Goal: Information Seeking & Learning: Find specific fact

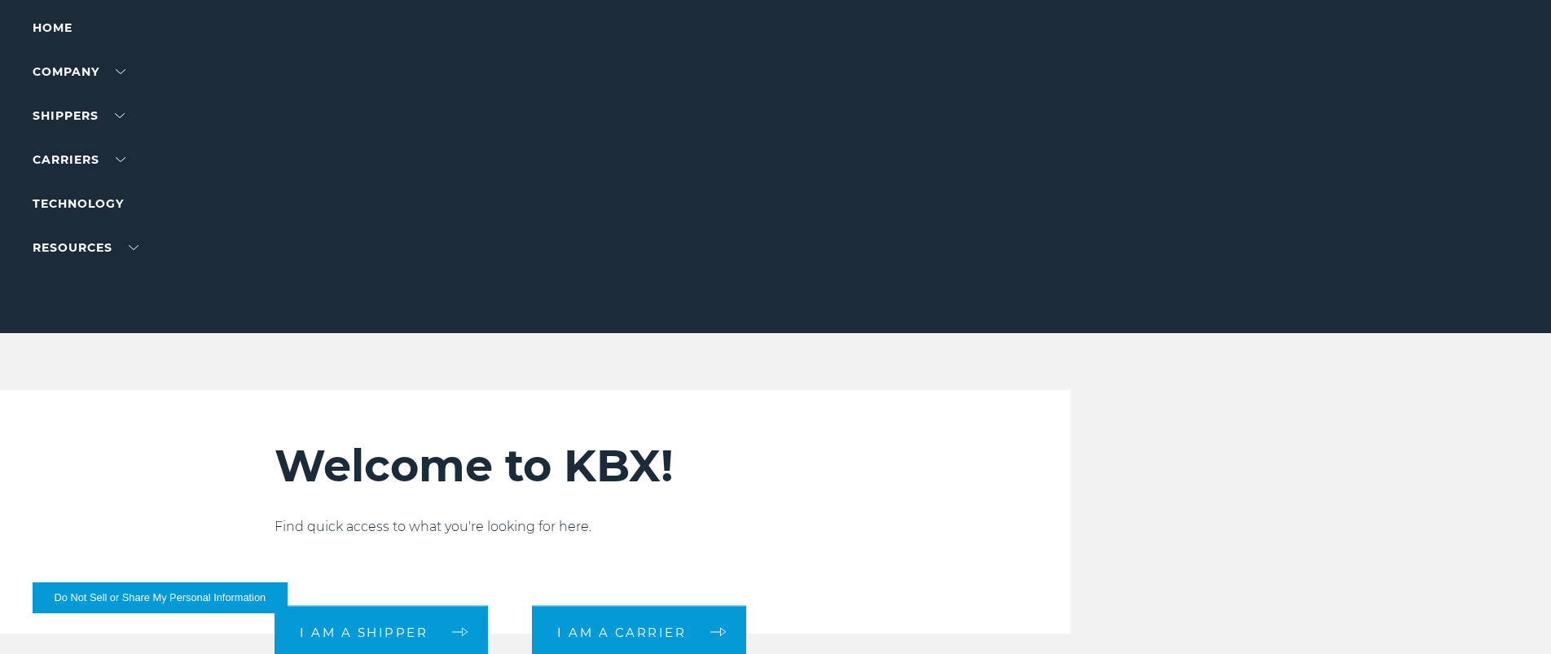
scroll to position [108, 0]
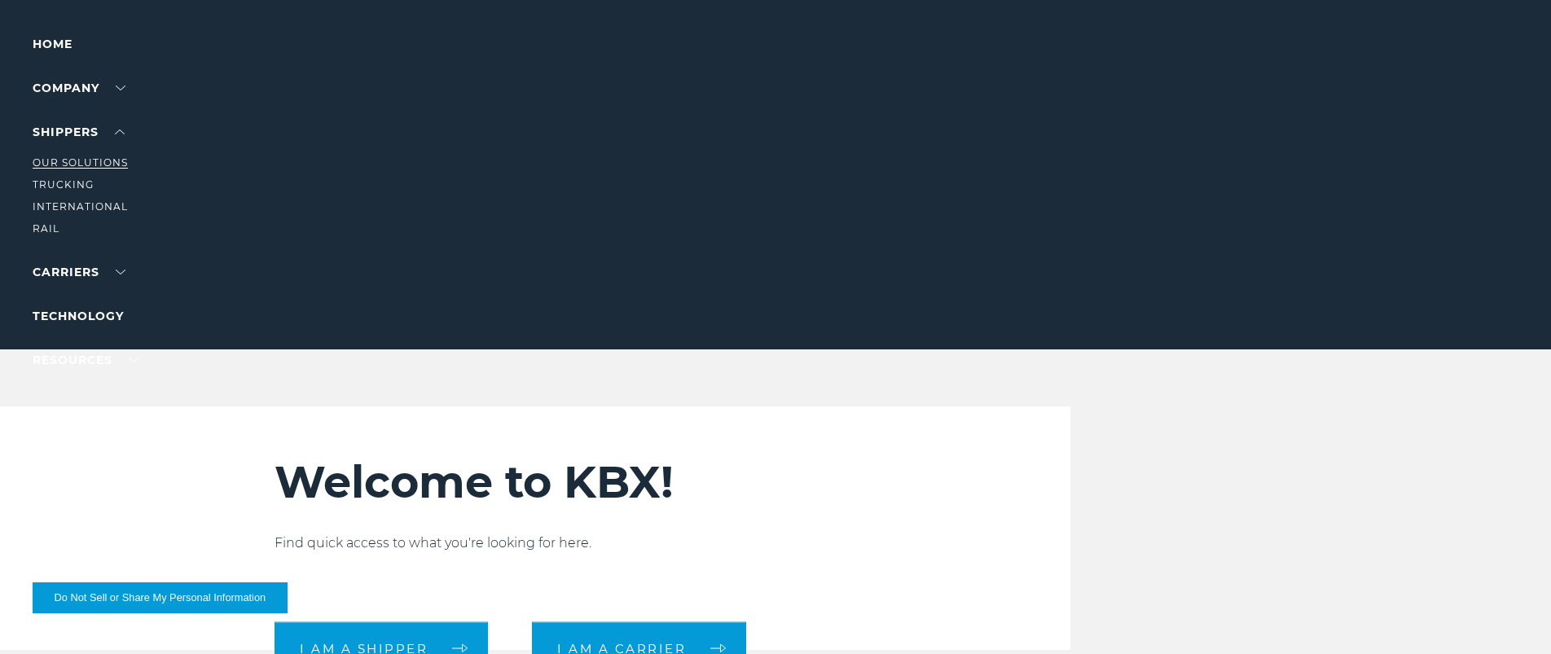
click at [84, 161] on link "Our Solutions" at bounding box center [80, 162] width 95 height 12
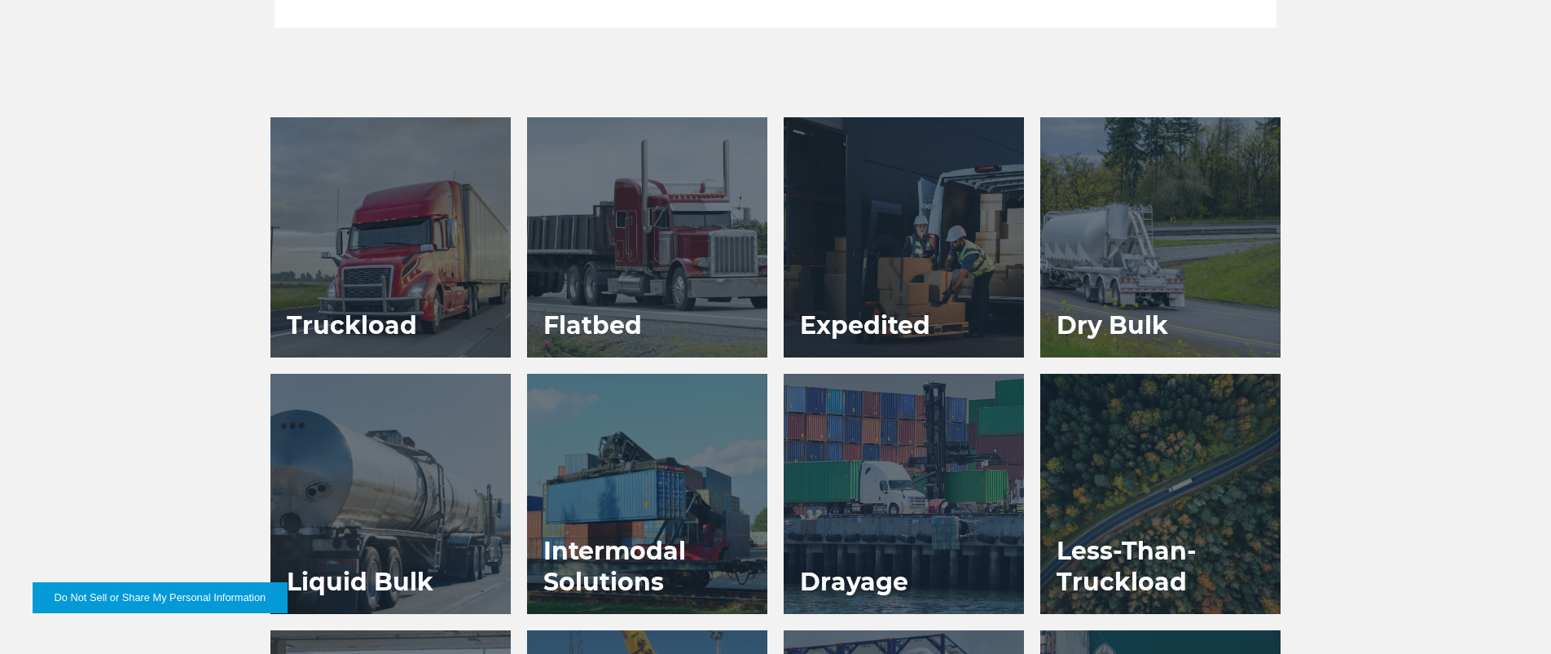
scroll to position [776, 0]
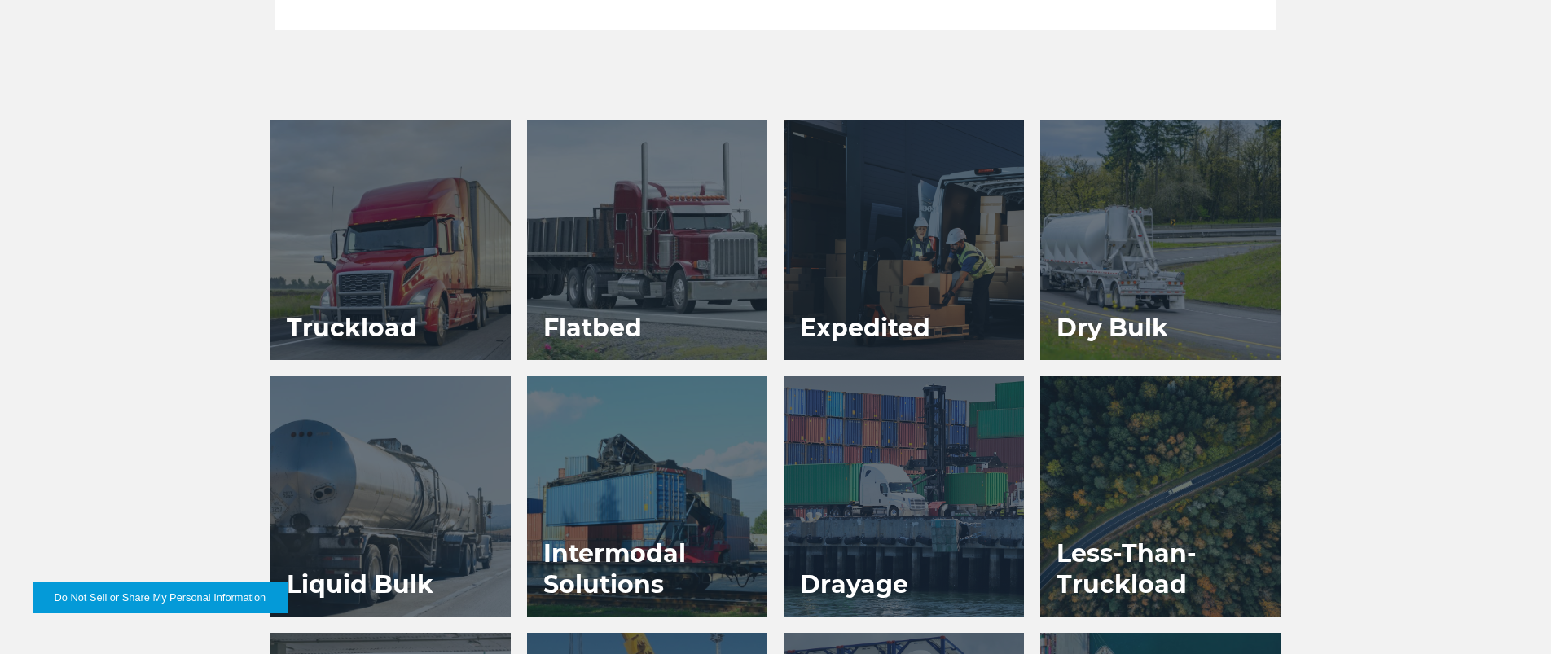
click at [412, 275] on div at bounding box center [391, 240] width 240 height 240
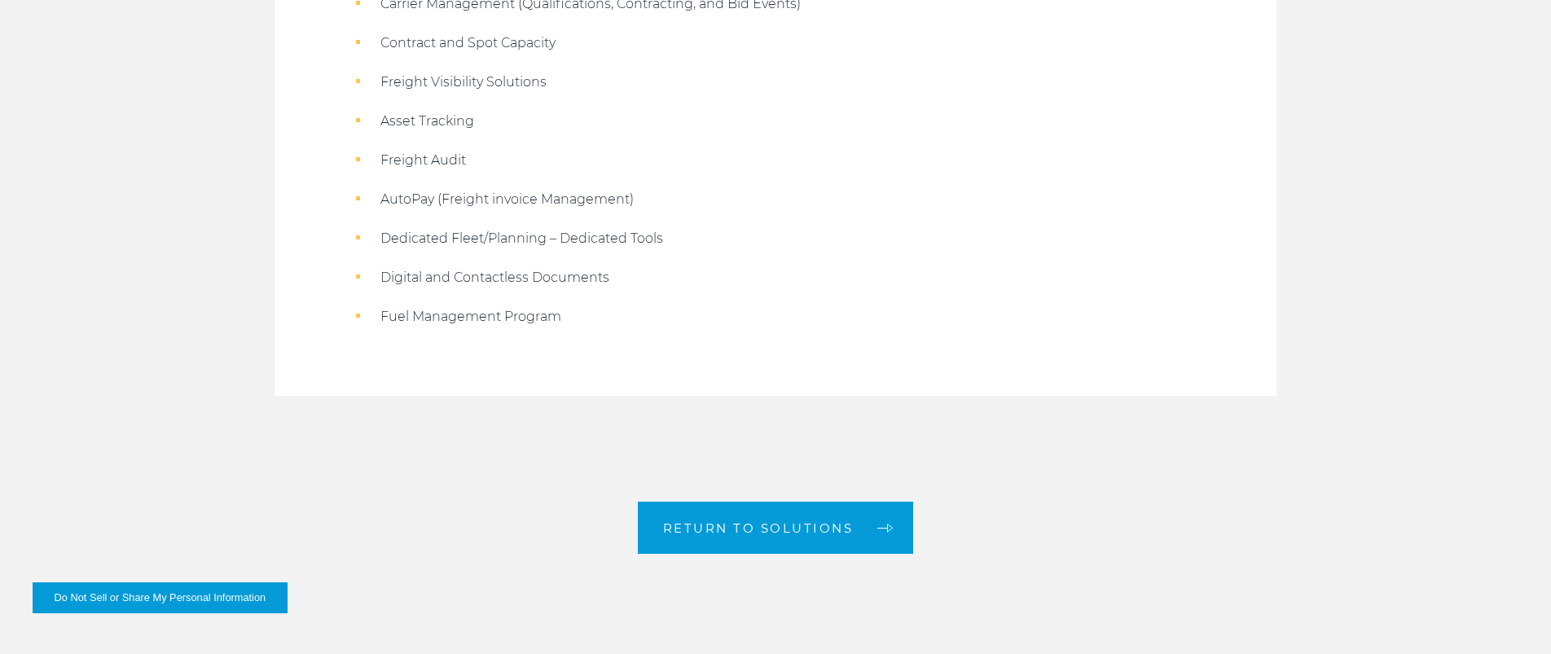
scroll to position [1599, 0]
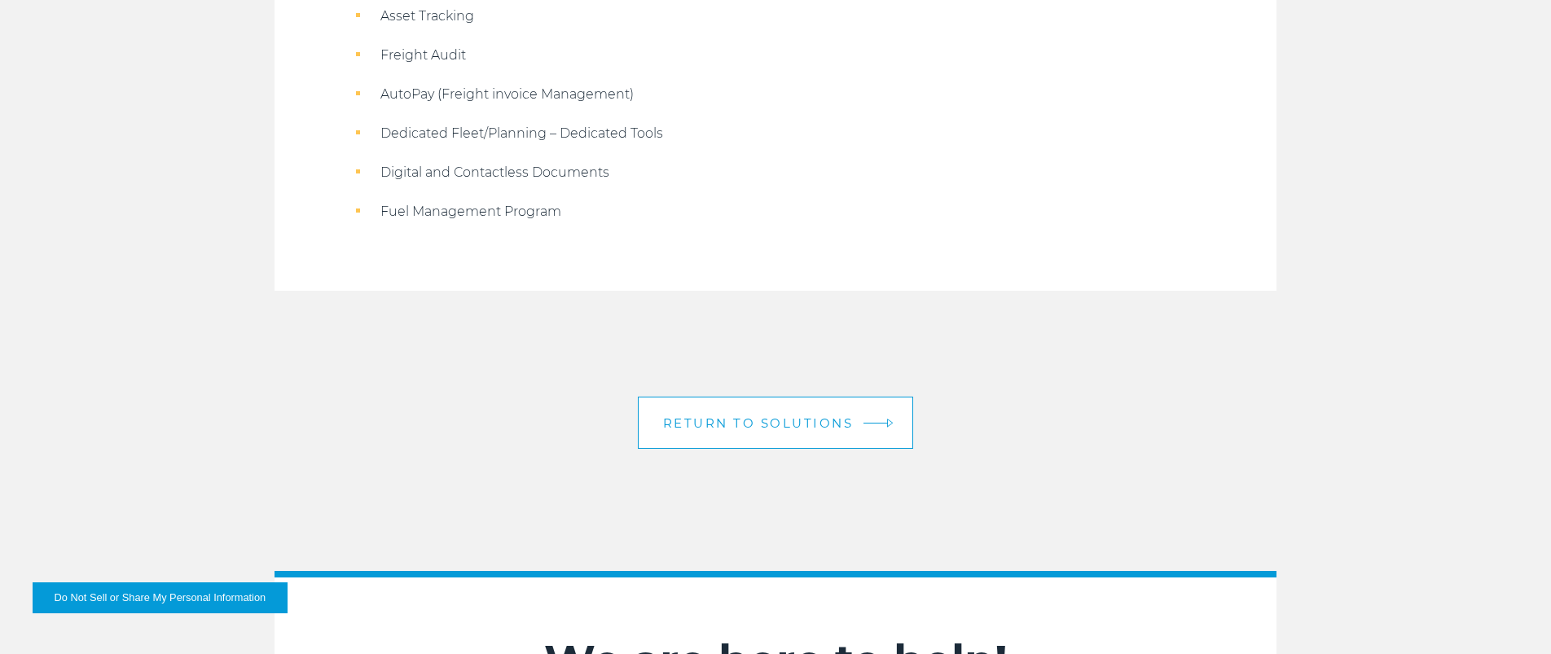
click at [685, 400] on link "Return to solutions" at bounding box center [776, 423] width 276 height 52
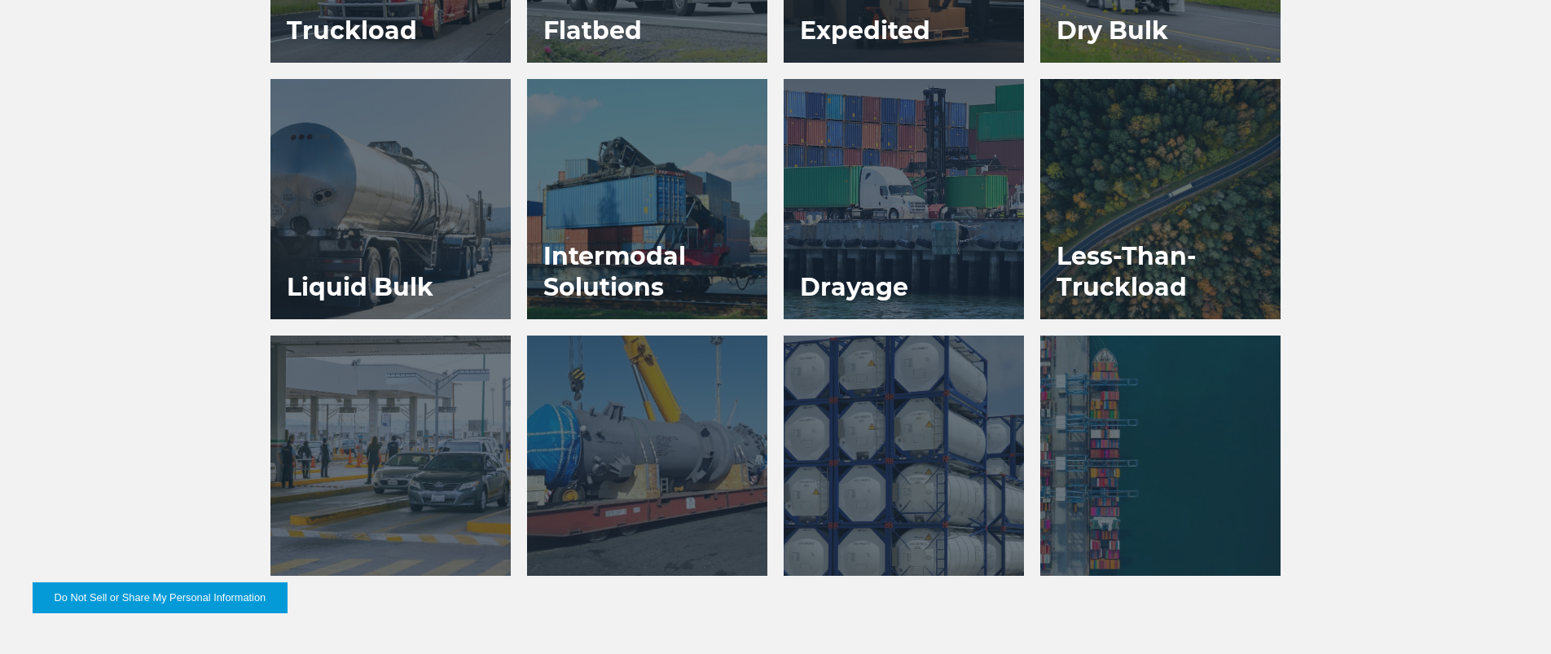
scroll to position [1084, 0]
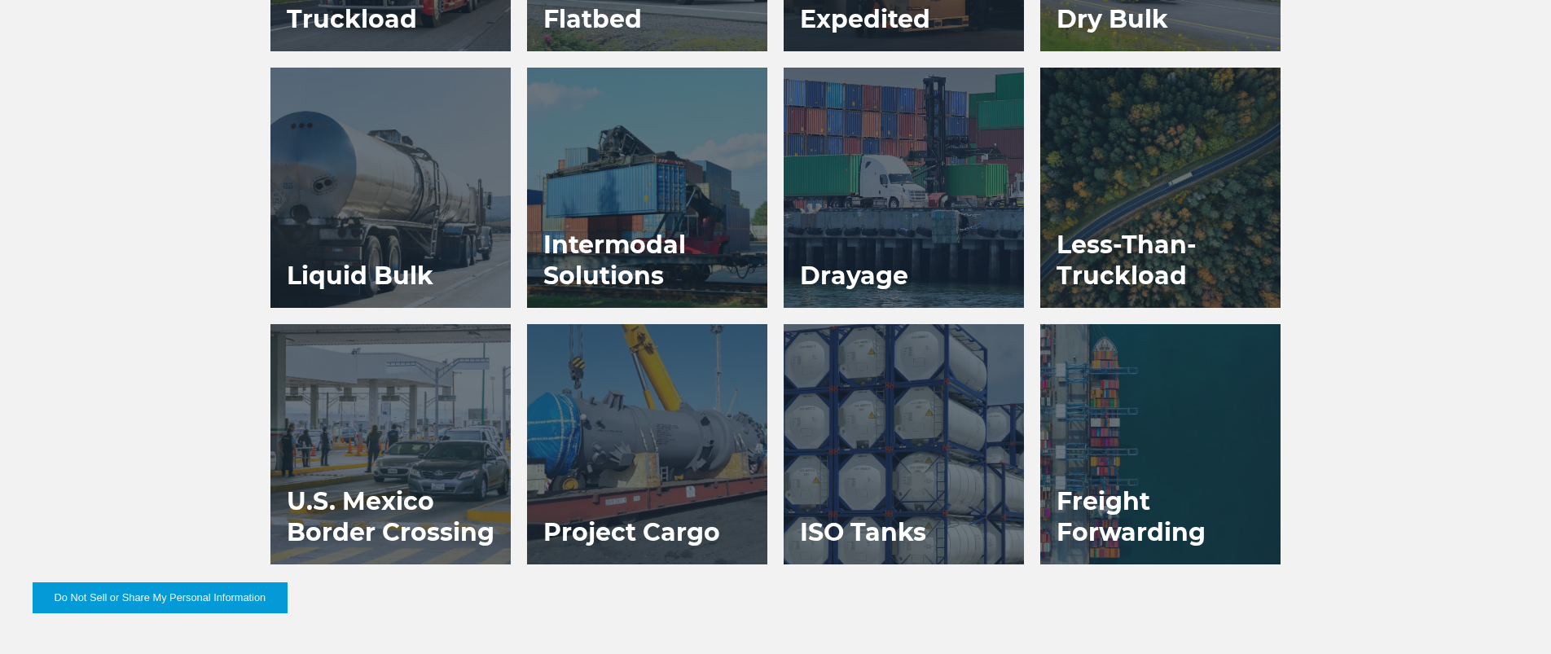
click at [841, 400] on div at bounding box center [904, 444] width 240 height 240
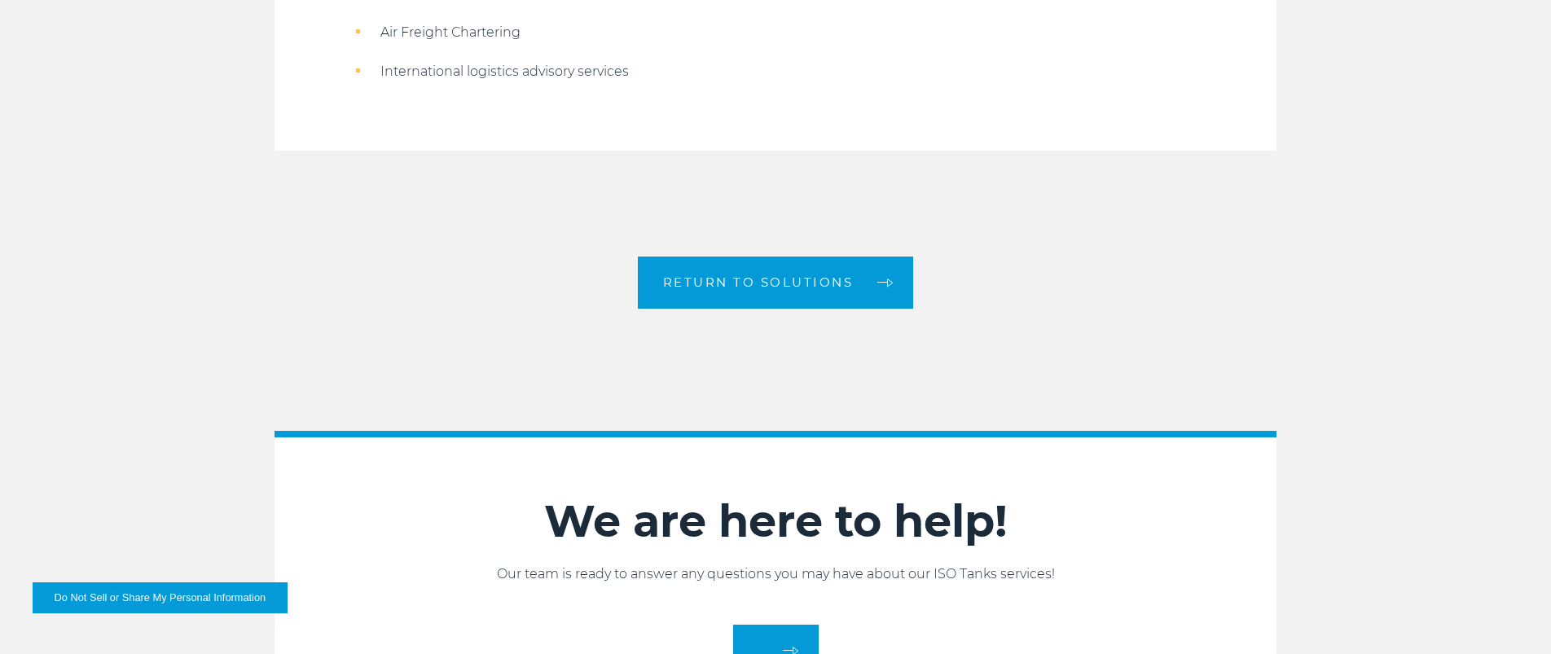
scroll to position [2199, 0]
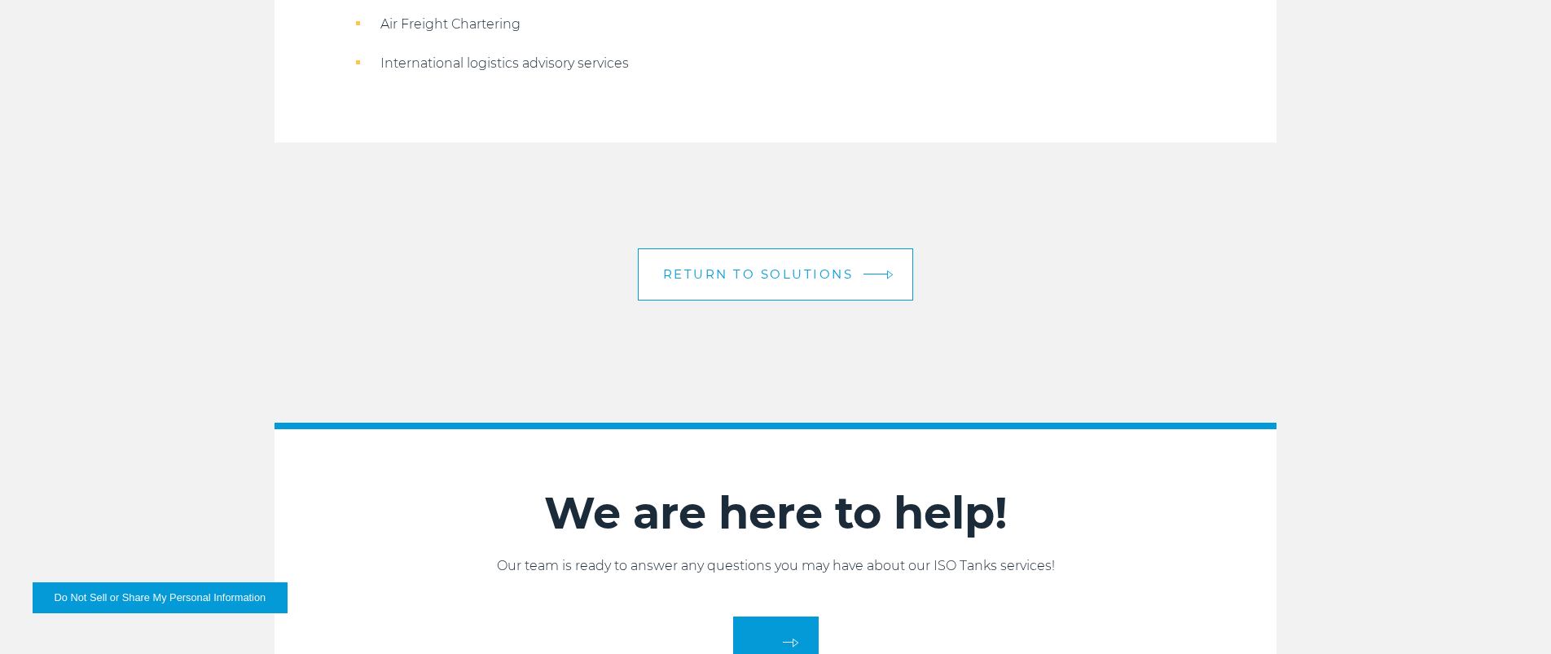
click at [813, 278] on span "Return to Solutions" at bounding box center [758, 274] width 191 height 12
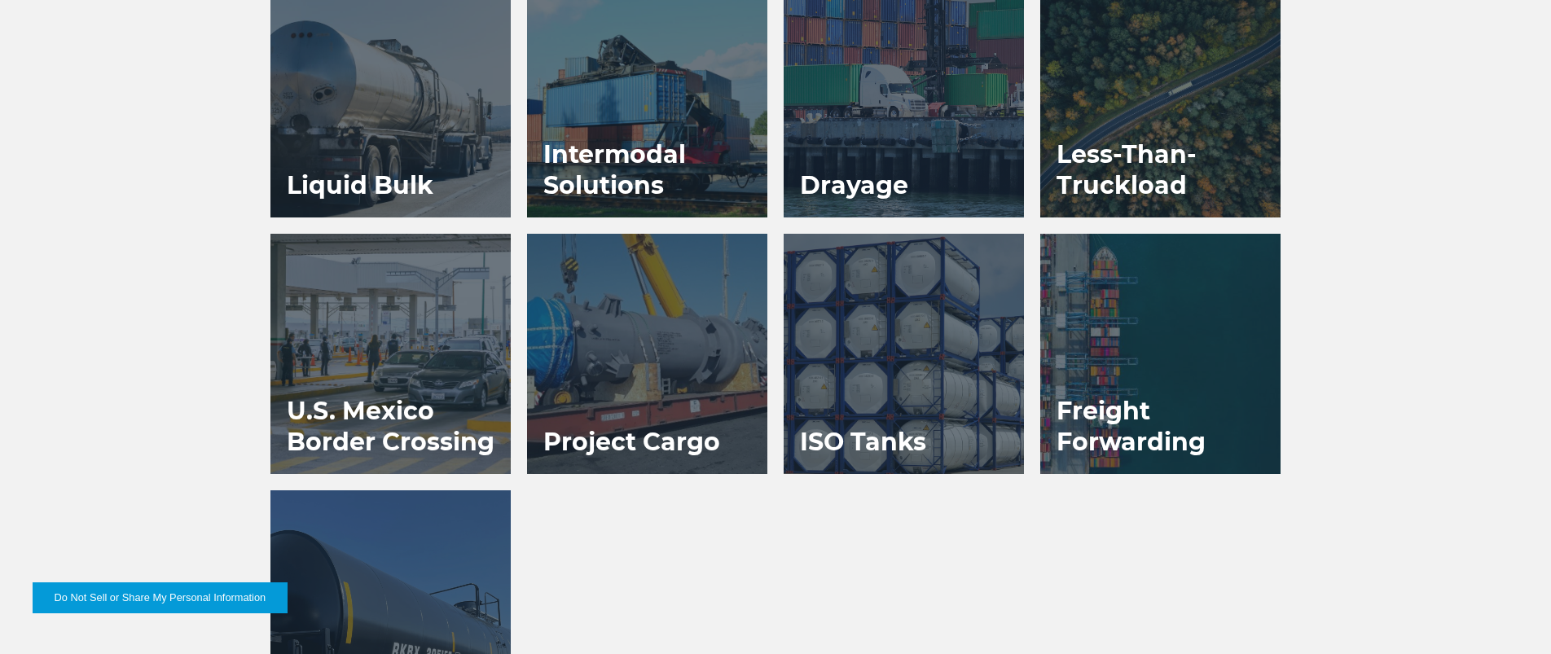
scroll to position [1176, 0]
click at [652, 376] on div at bounding box center [647, 353] width 240 height 240
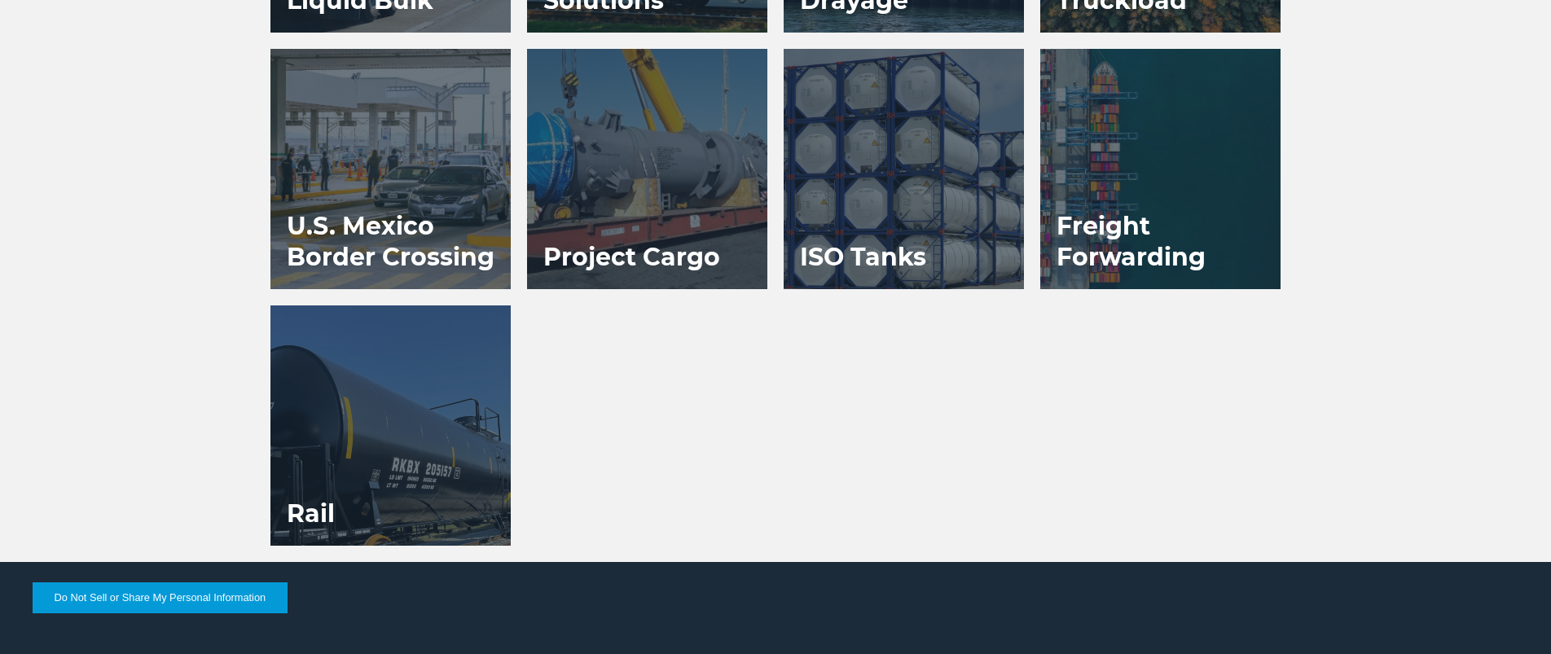
scroll to position [1371, 0]
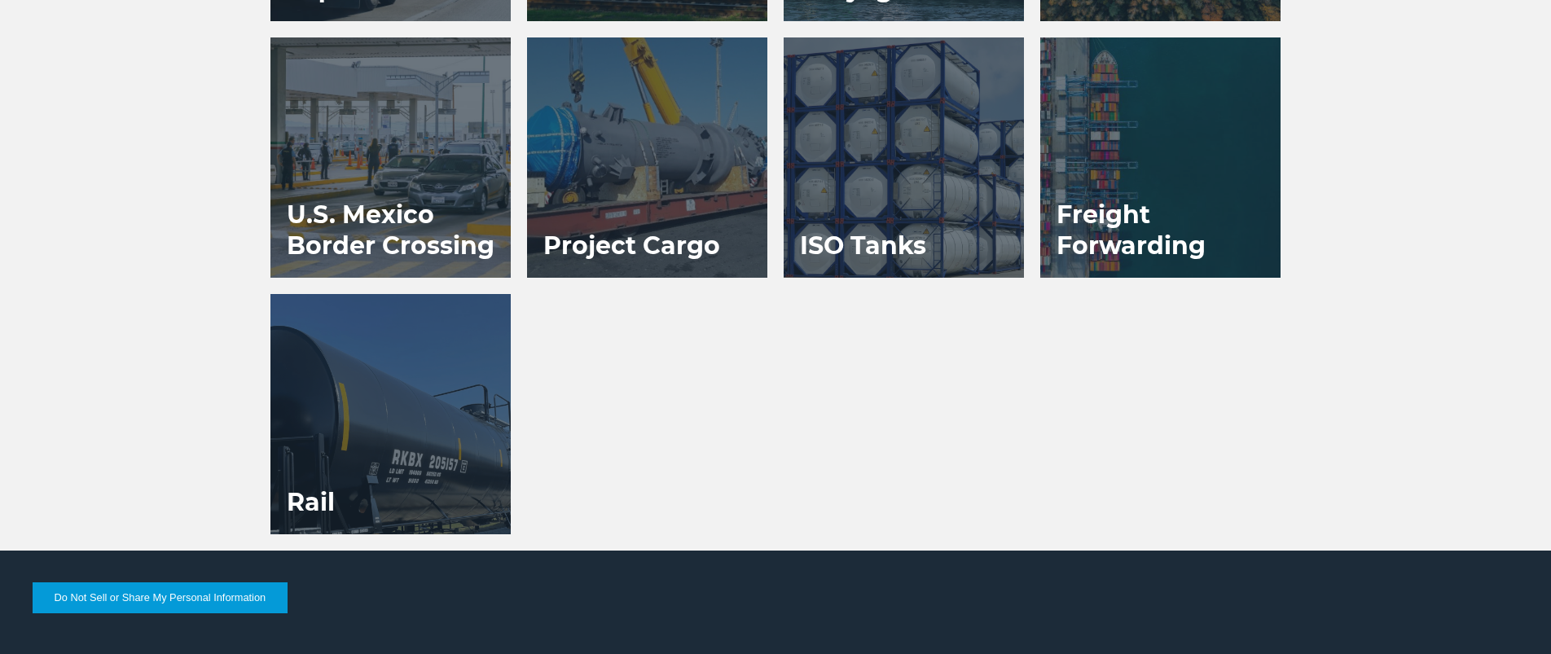
click at [389, 454] on div at bounding box center [391, 414] width 240 height 240
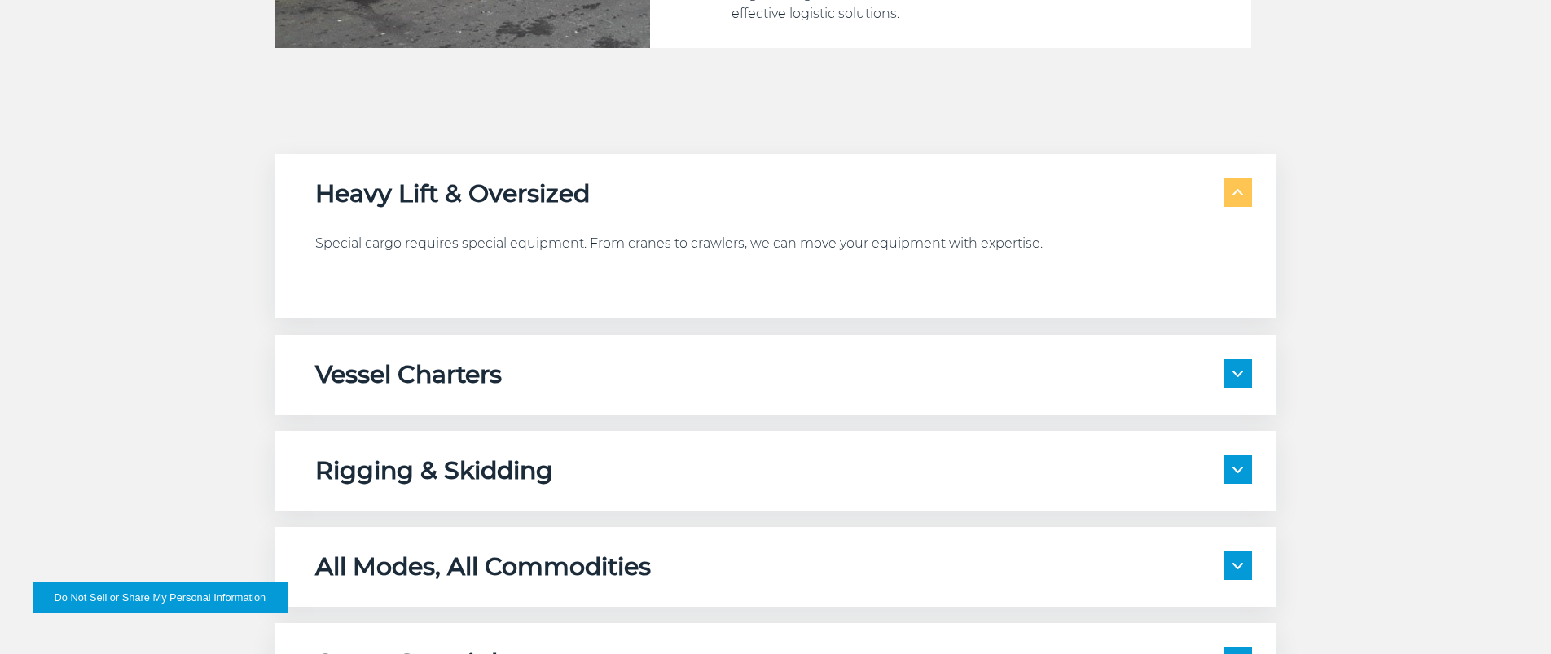
scroll to position [922, 0]
click at [653, 376] on div "Vessel Charters" at bounding box center [783, 374] width 937 height 31
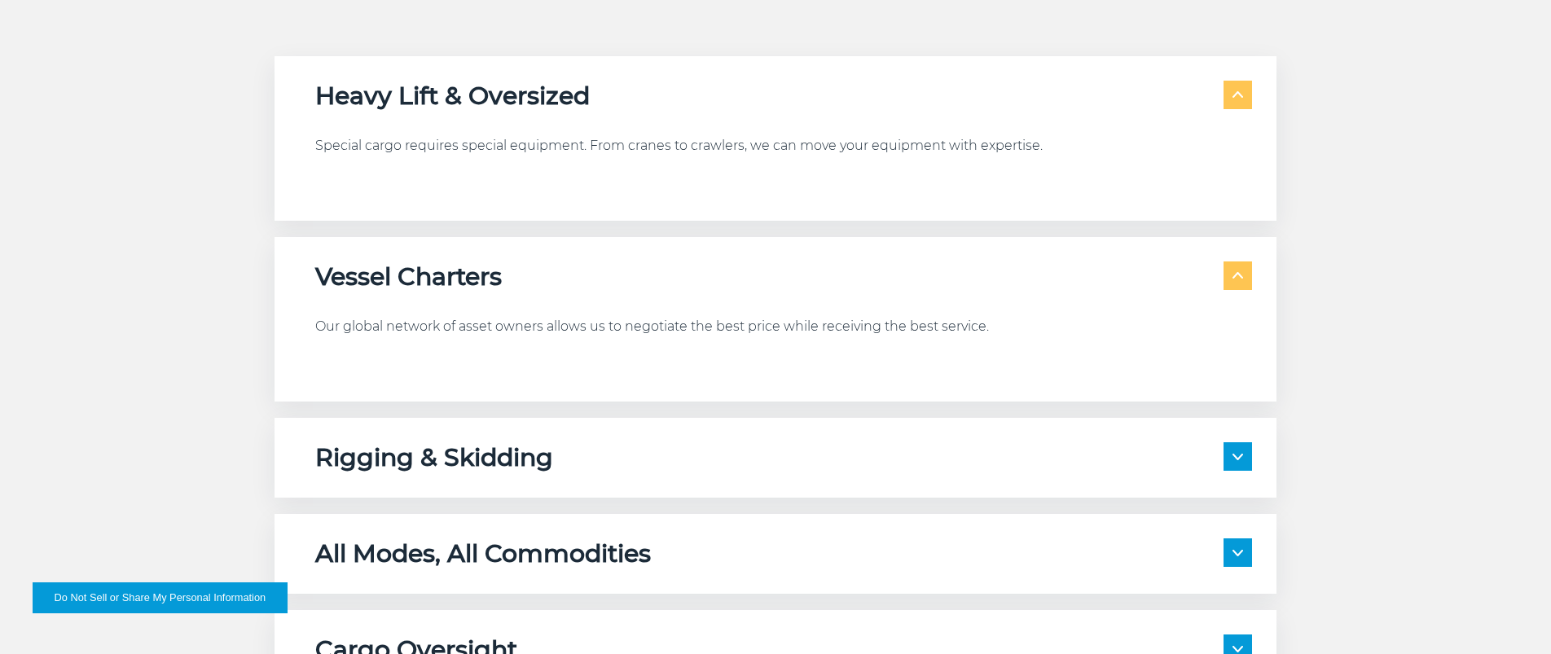
scroll to position [1076, 0]
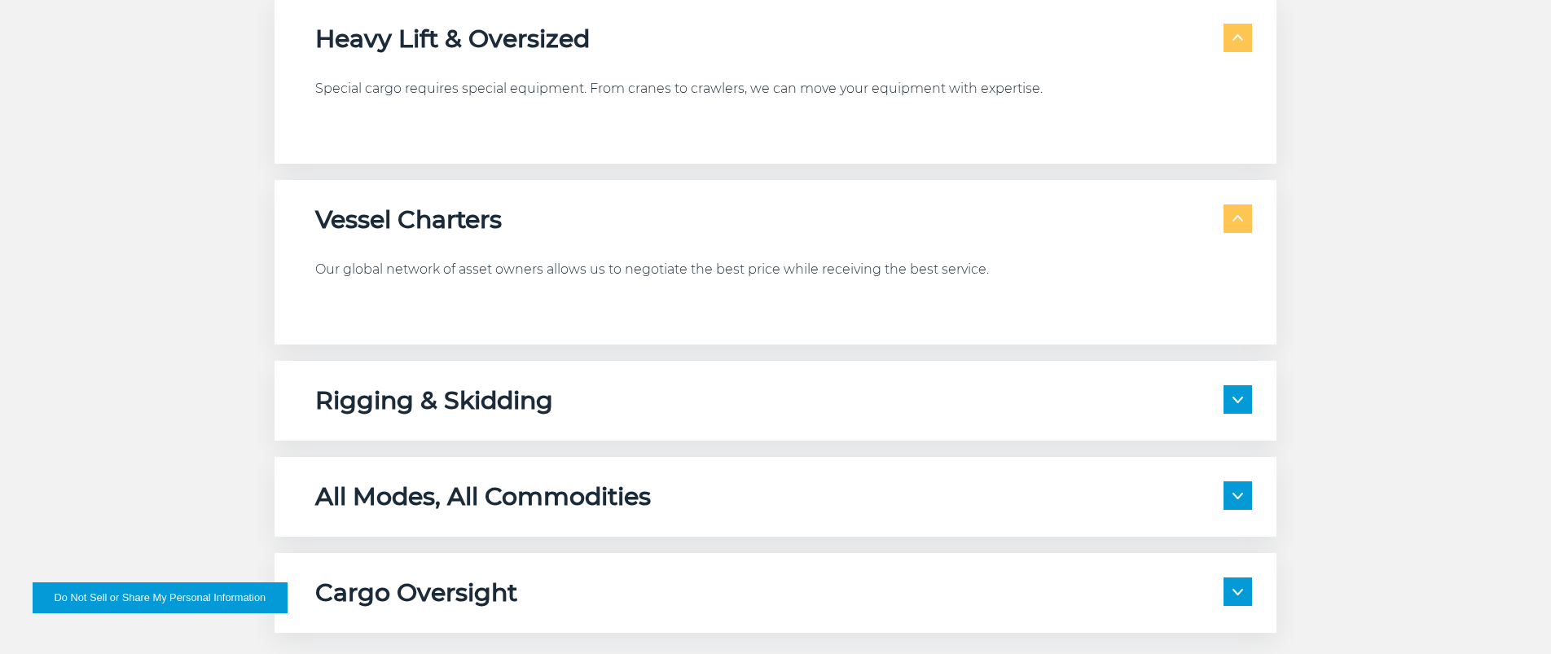
click at [652, 440] on div "Rigging & Skidding Your cargo remains safe with specialized engineering and rel…" at bounding box center [776, 401] width 1002 height 80
click at [656, 492] on div "All Modes, All Commodities" at bounding box center [783, 497] width 937 height 31
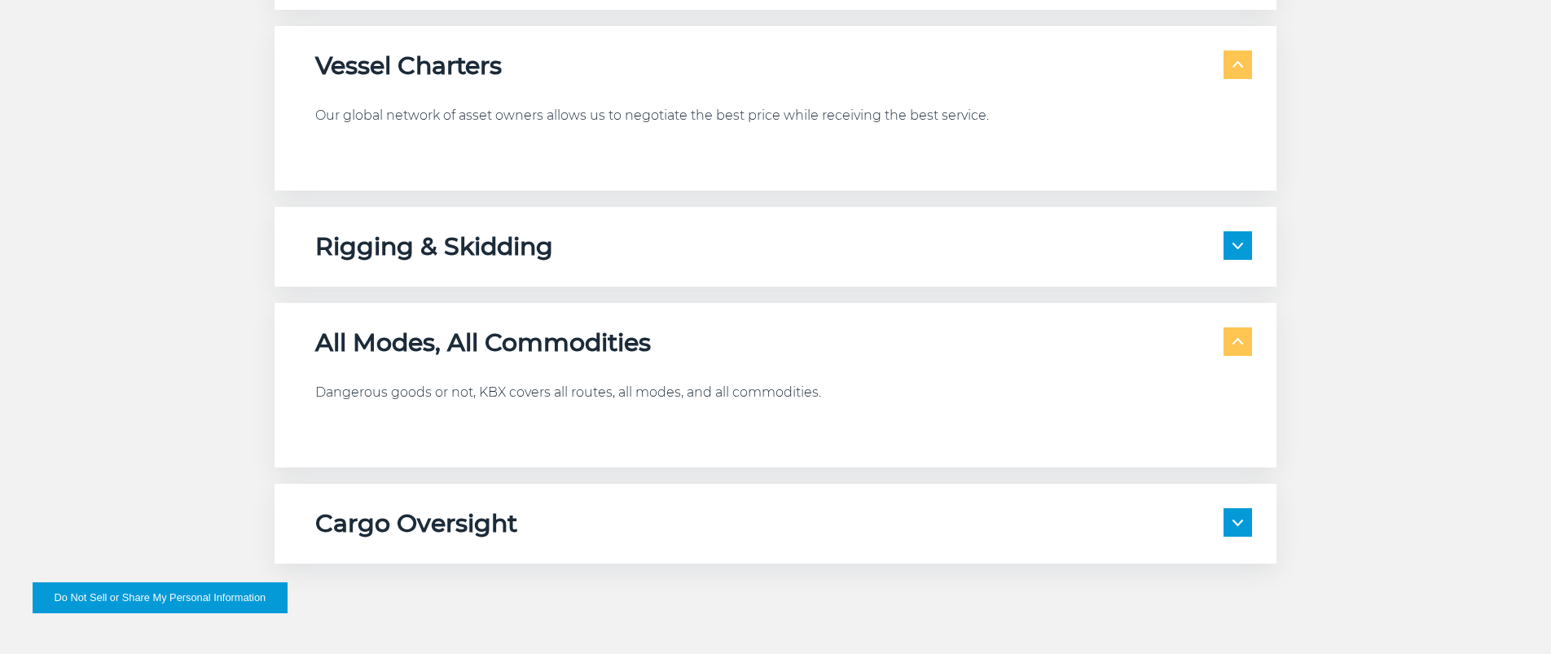
scroll to position [1238, 0]
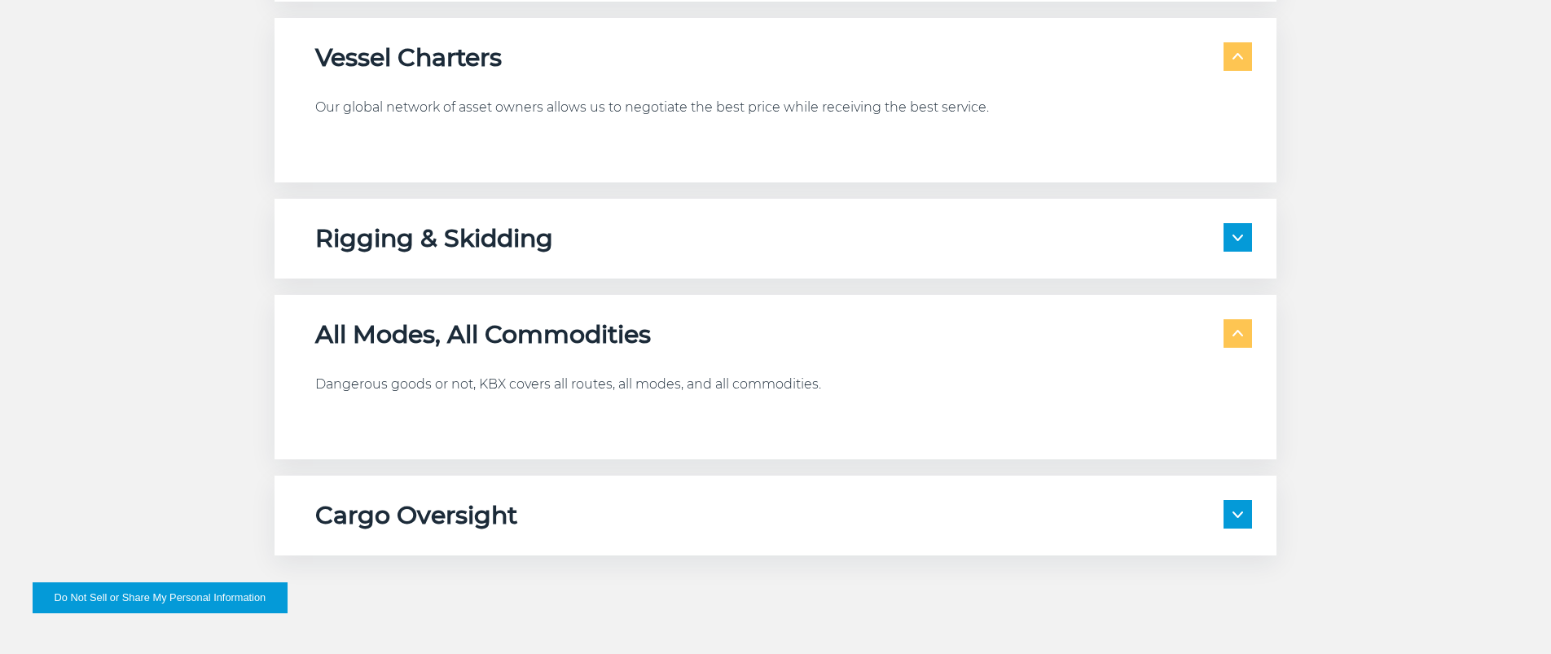
click at [653, 518] on div "Cargo Oversight" at bounding box center [783, 515] width 937 height 31
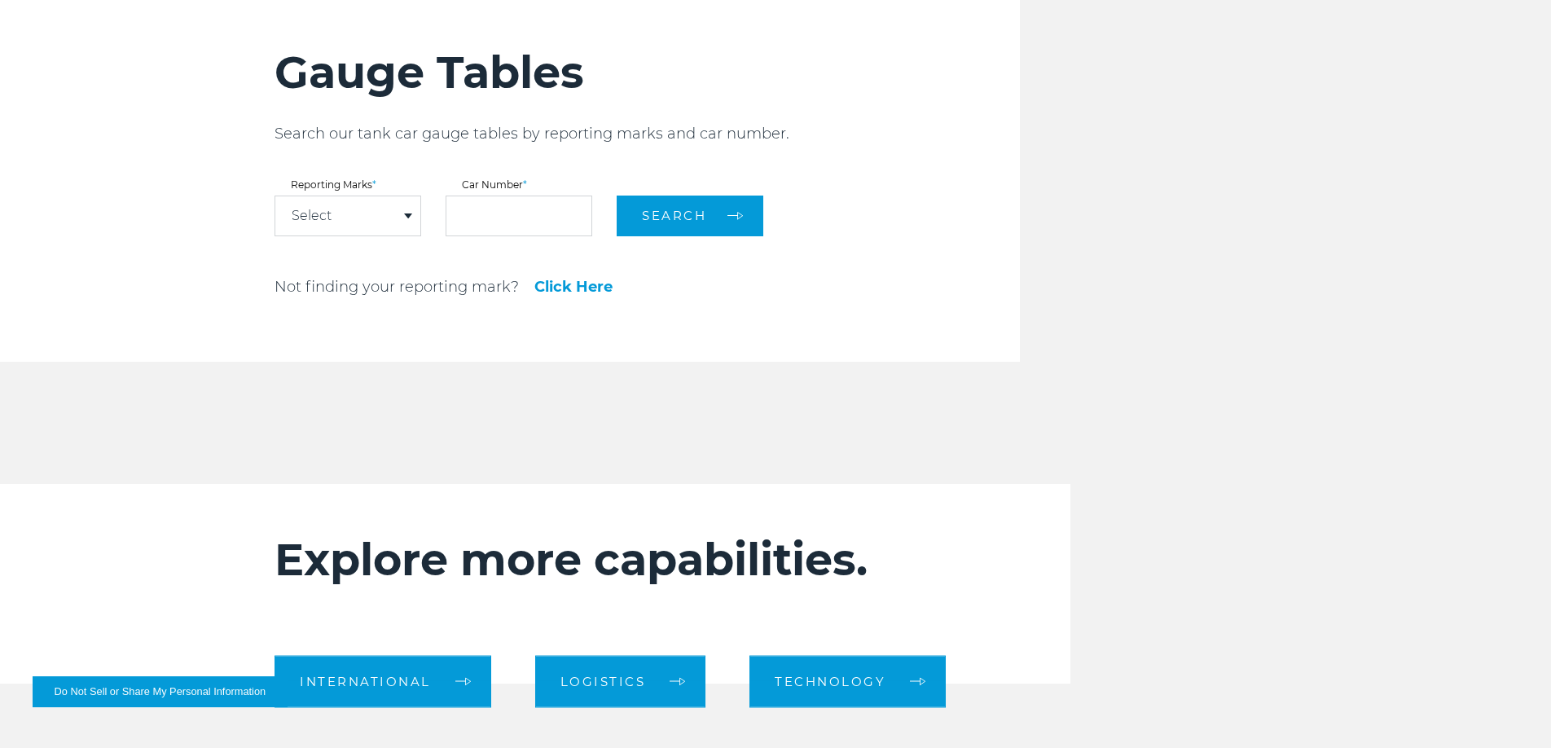
scroll to position [1906, 0]
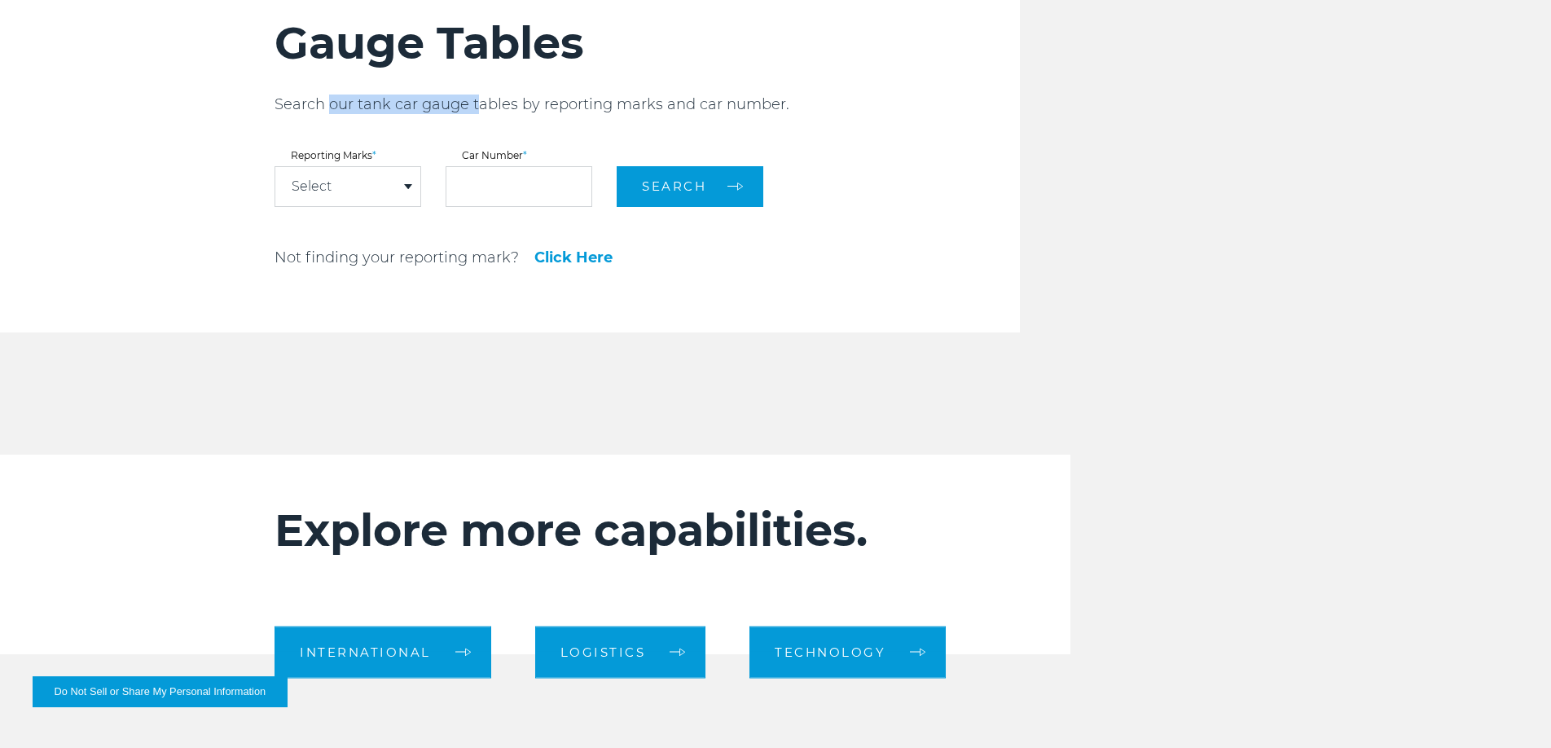
drag, startPoint x: 327, startPoint y: 110, endPoint x: 474, endPoint y: 112, distance: 147.5
click at [474, 112] on p "Search our tank car gauge tables by reporting marks and car number." at bounding box center [648, 105] width 746 height 20
click at [383, 192] on div "Select" at bounding box center [347, 186] width 145 height 39
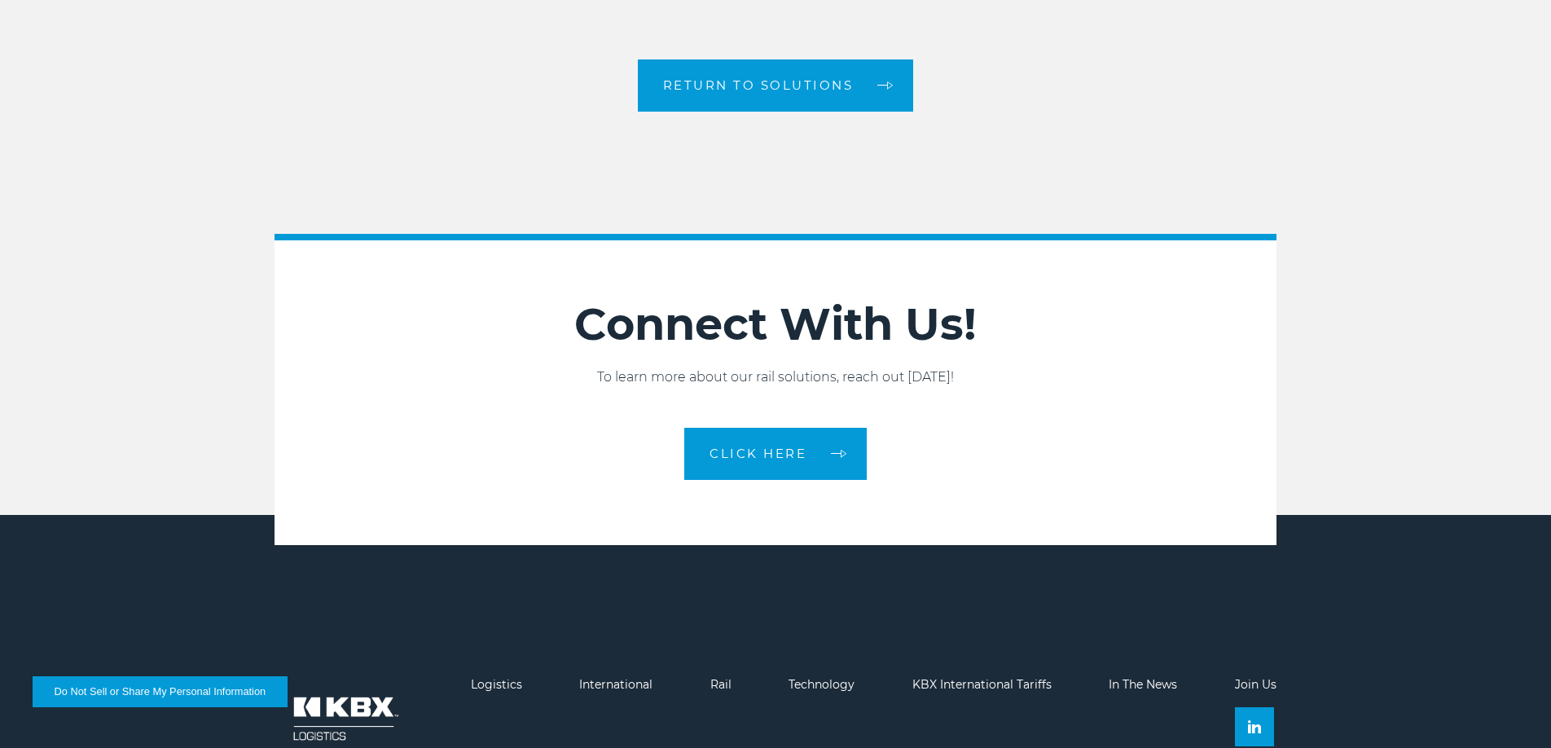
scroll to position [2621, 0]
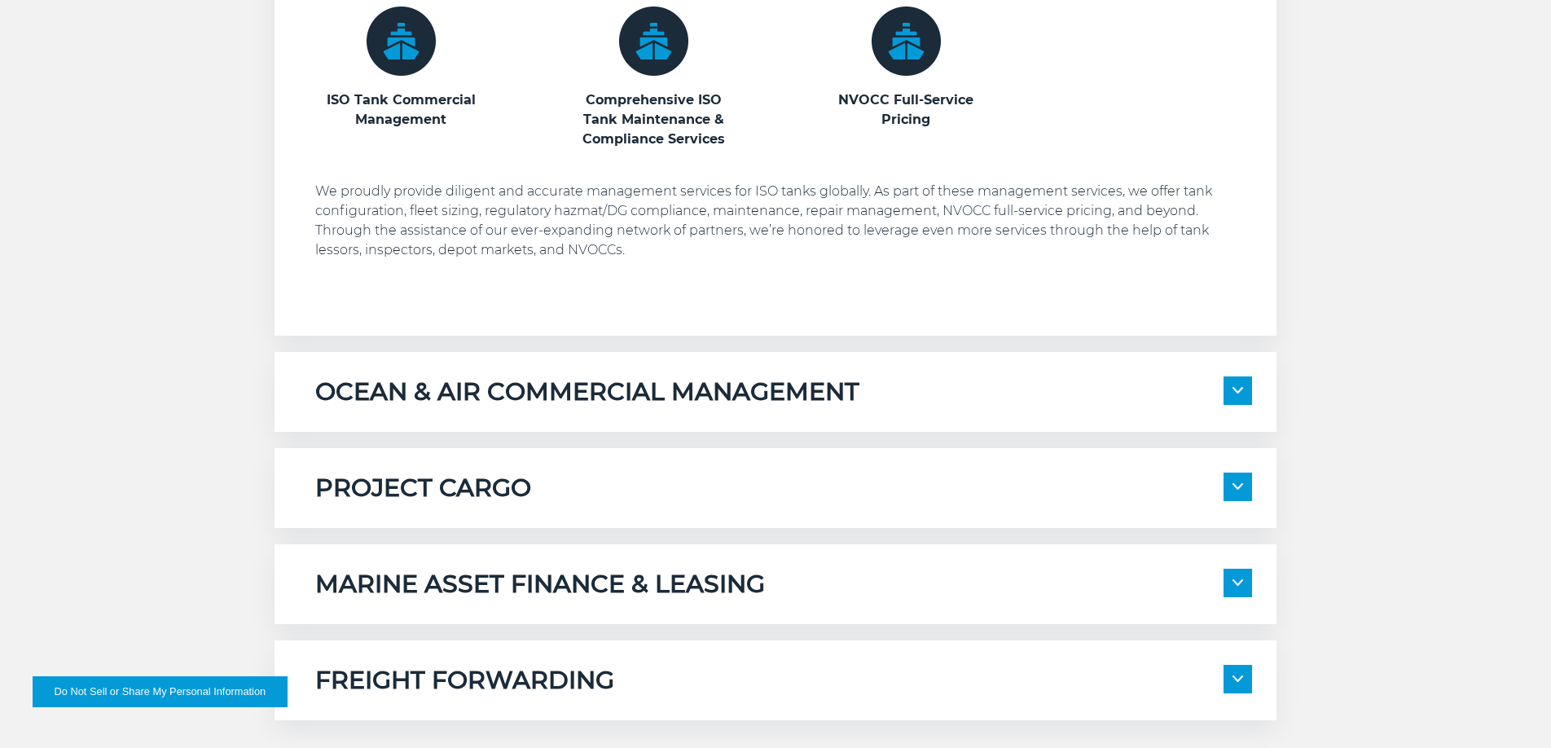
scroll to position [1186, 0]
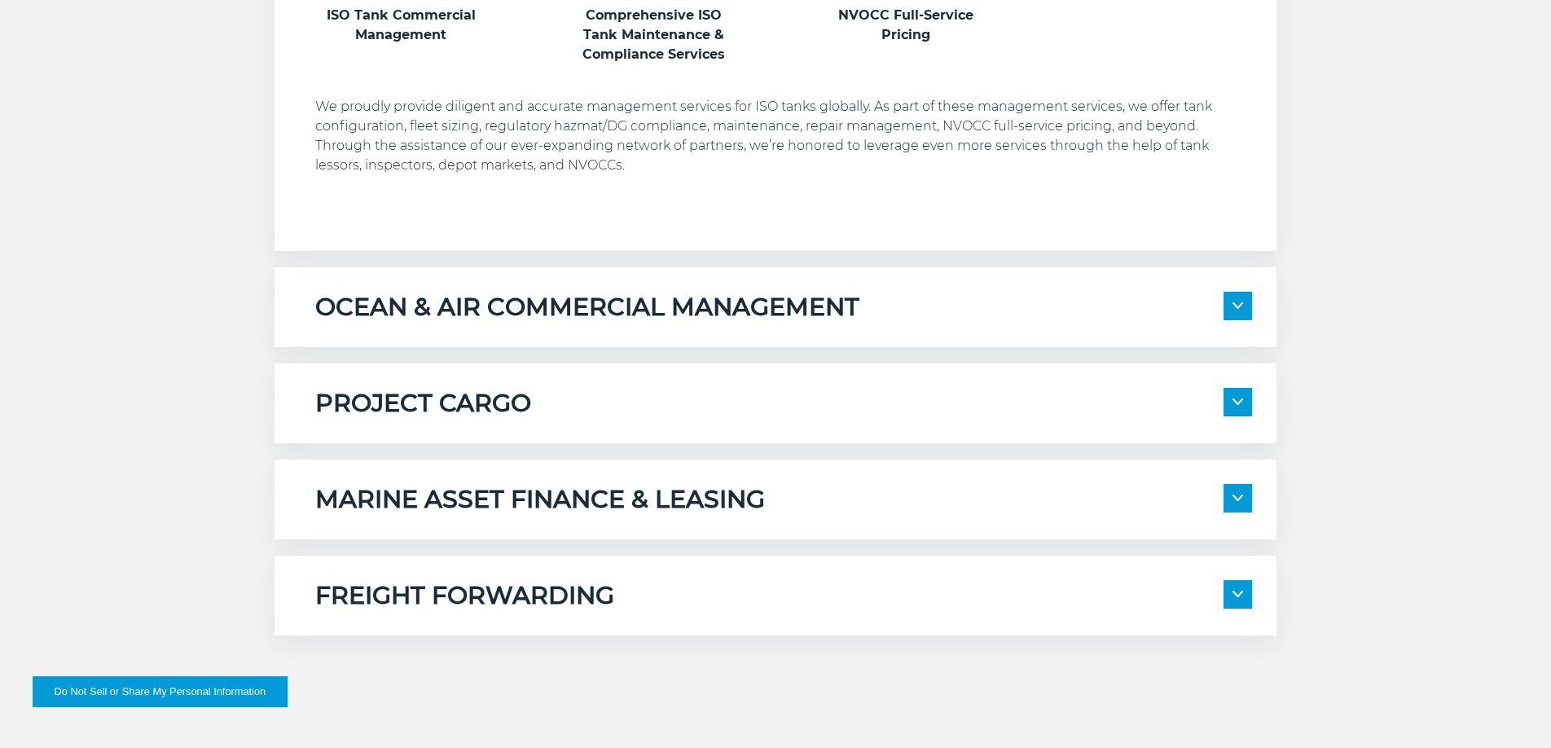
drag, startPoint x: 481, startPoint y: 319, endPoint x: 484, endPoint y: 328, distance: 8.8
click at [481, 319] on h5 "OCEAN & AIR COMMERCIAL MANAGEMENT" at bounding box center [587, 307] width 544 height 31
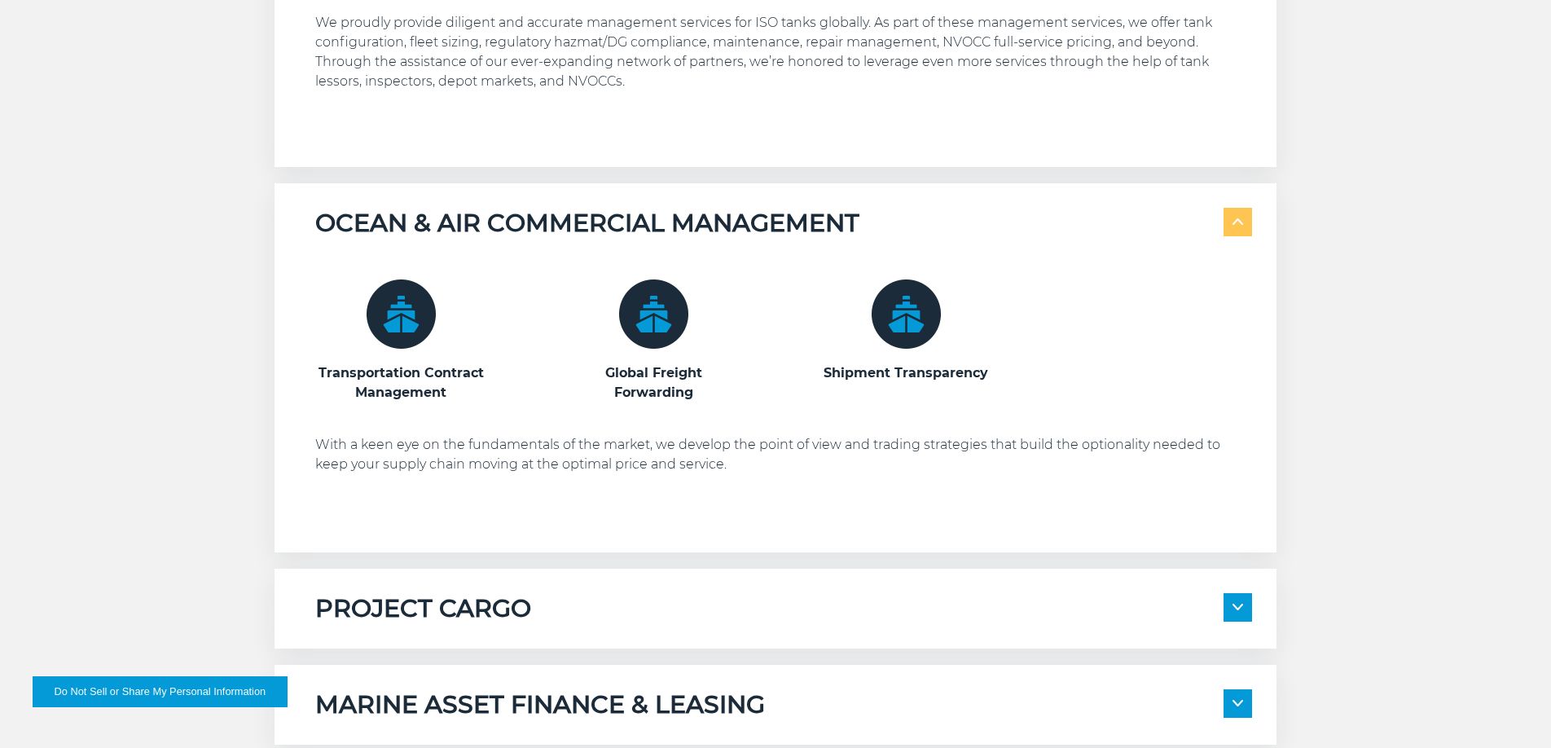
click at [625, 604] on div "PROJECT CARGO" at bounding box center [783, 608] width 937 height 31
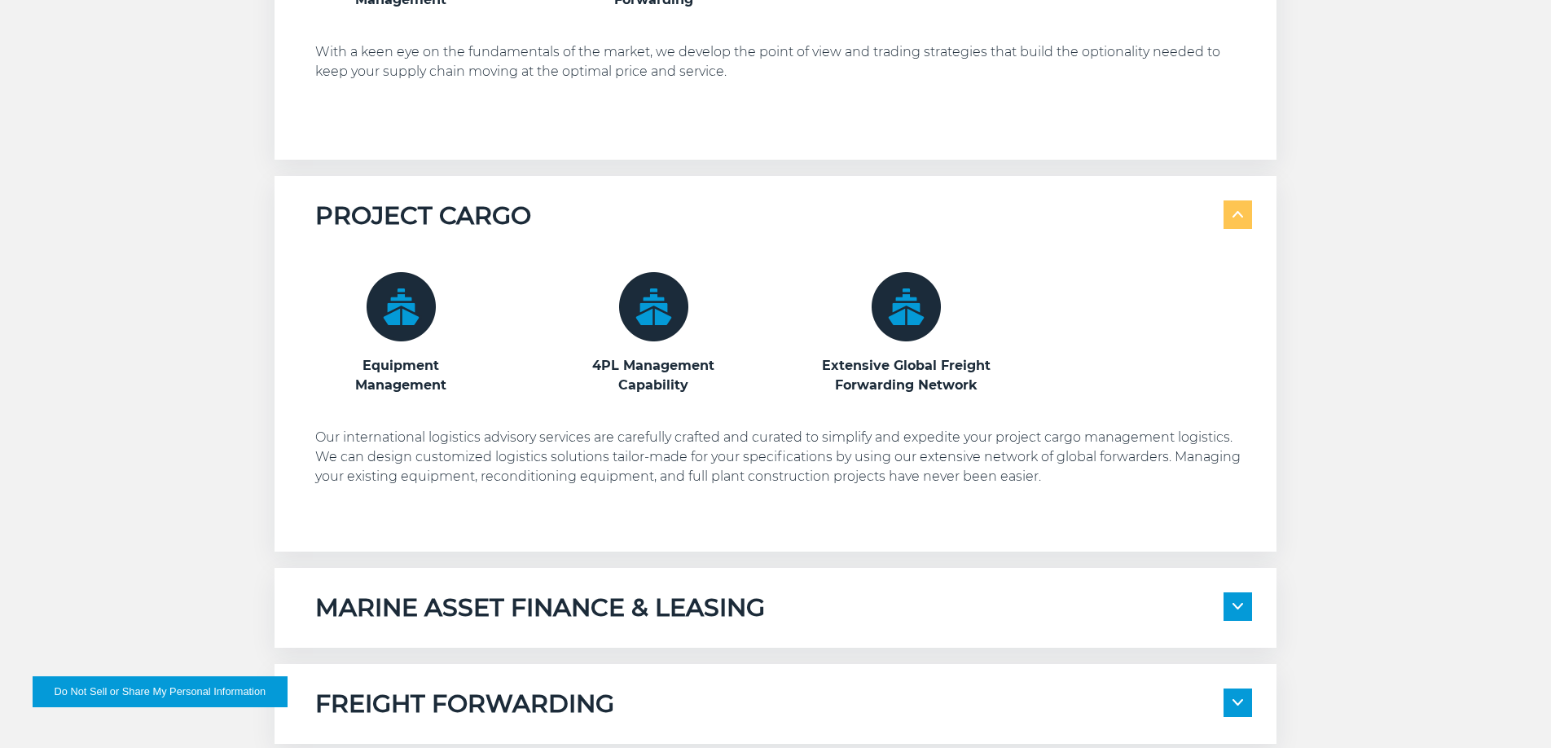
scroll to position [1720, 0]
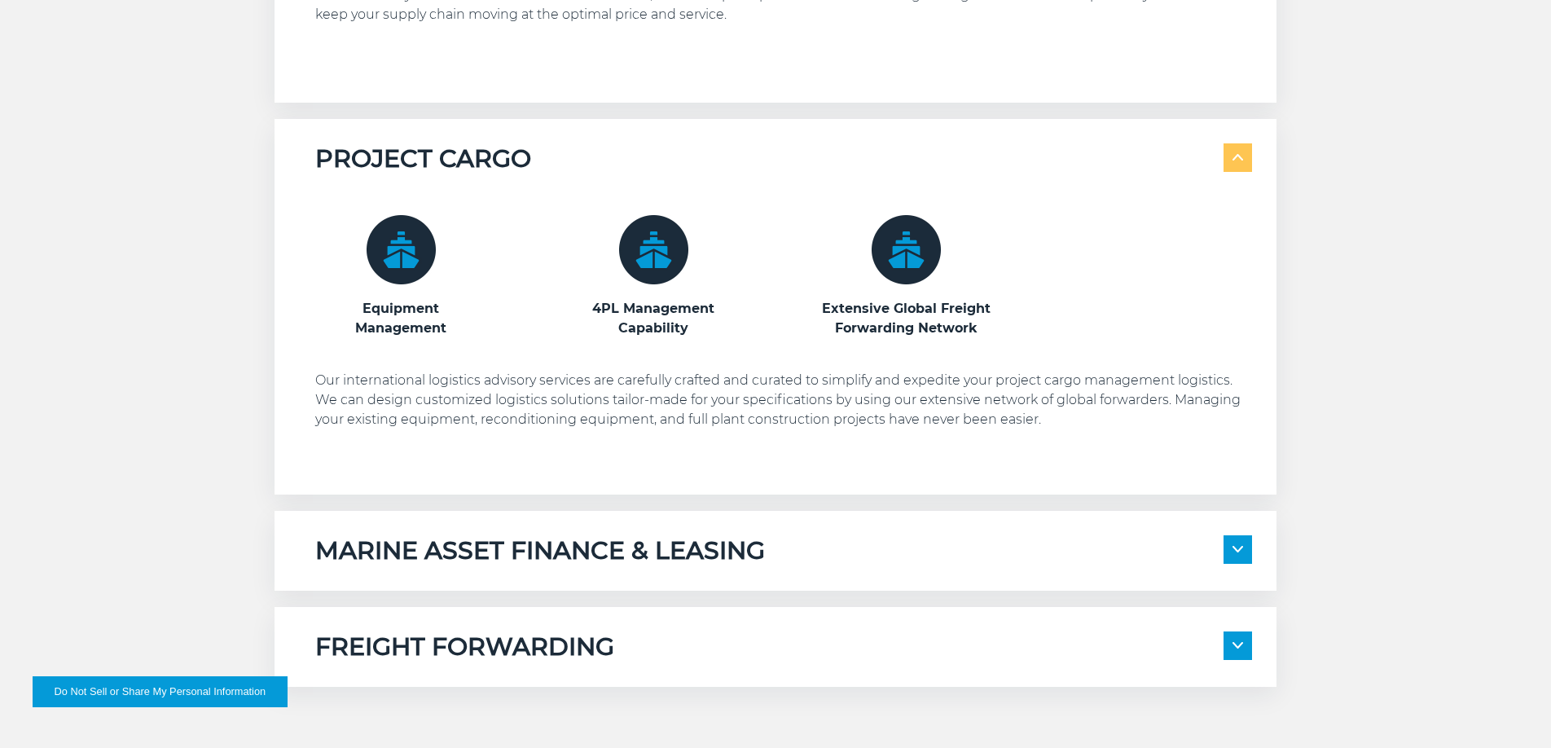
click at [640, 565] on h5 "MARINE ASSET FINANCE & LEASING" at bounding box center [540, 550] width 450 height 31
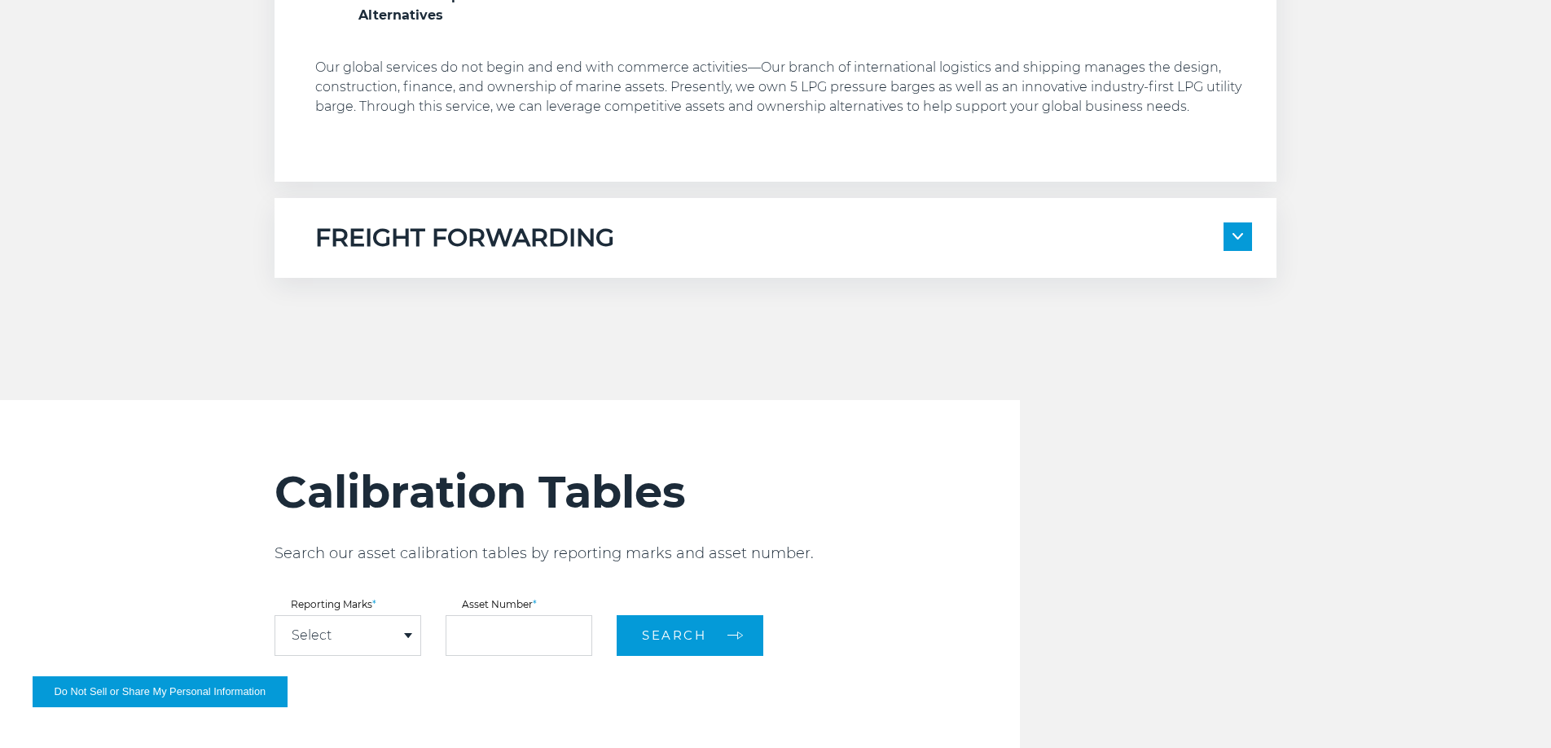
scroll to position [2655, 0]
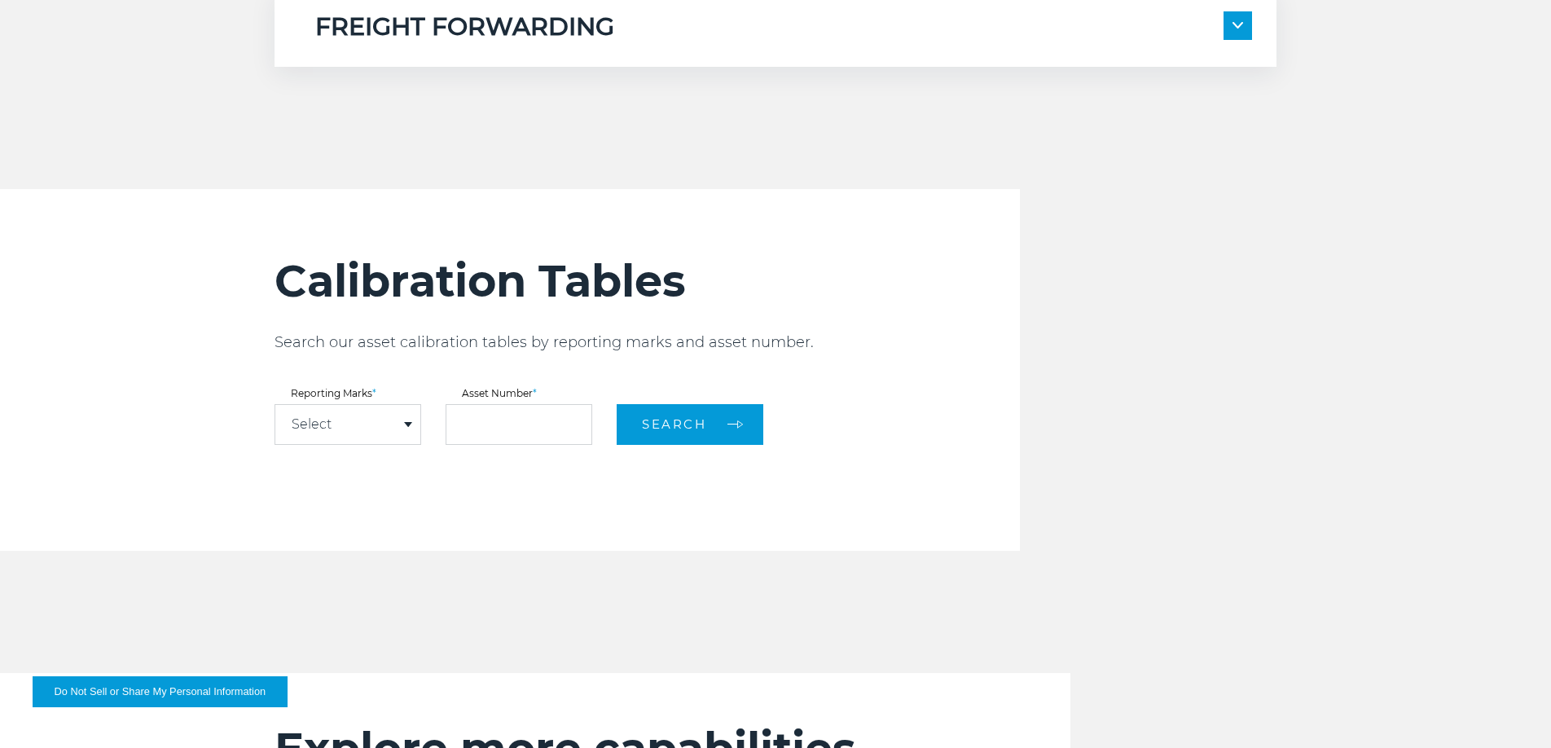
click at [350, 425] on div "Select" at bounding box center [347, 424] width 145 height 39
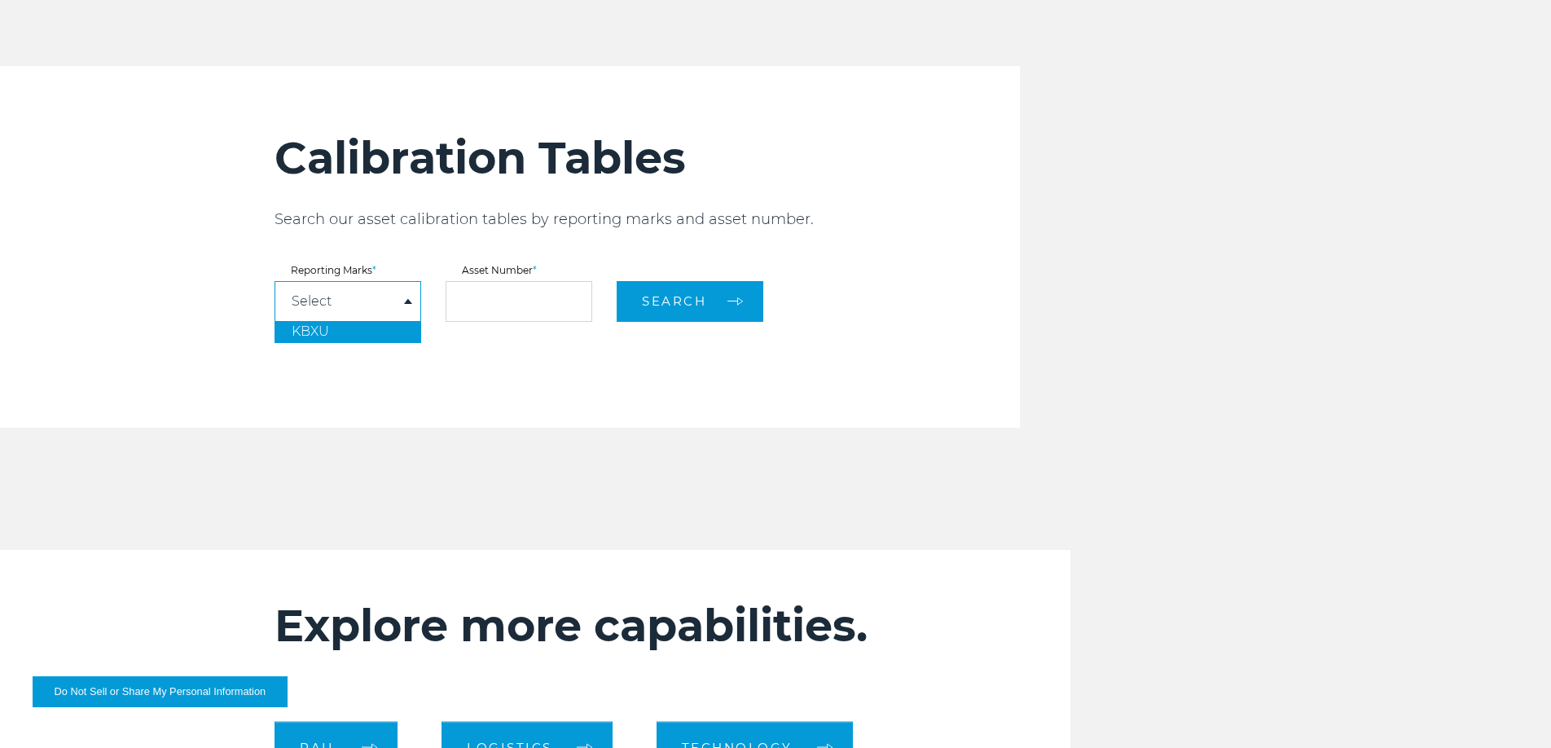
scroll to position [2783, 0]
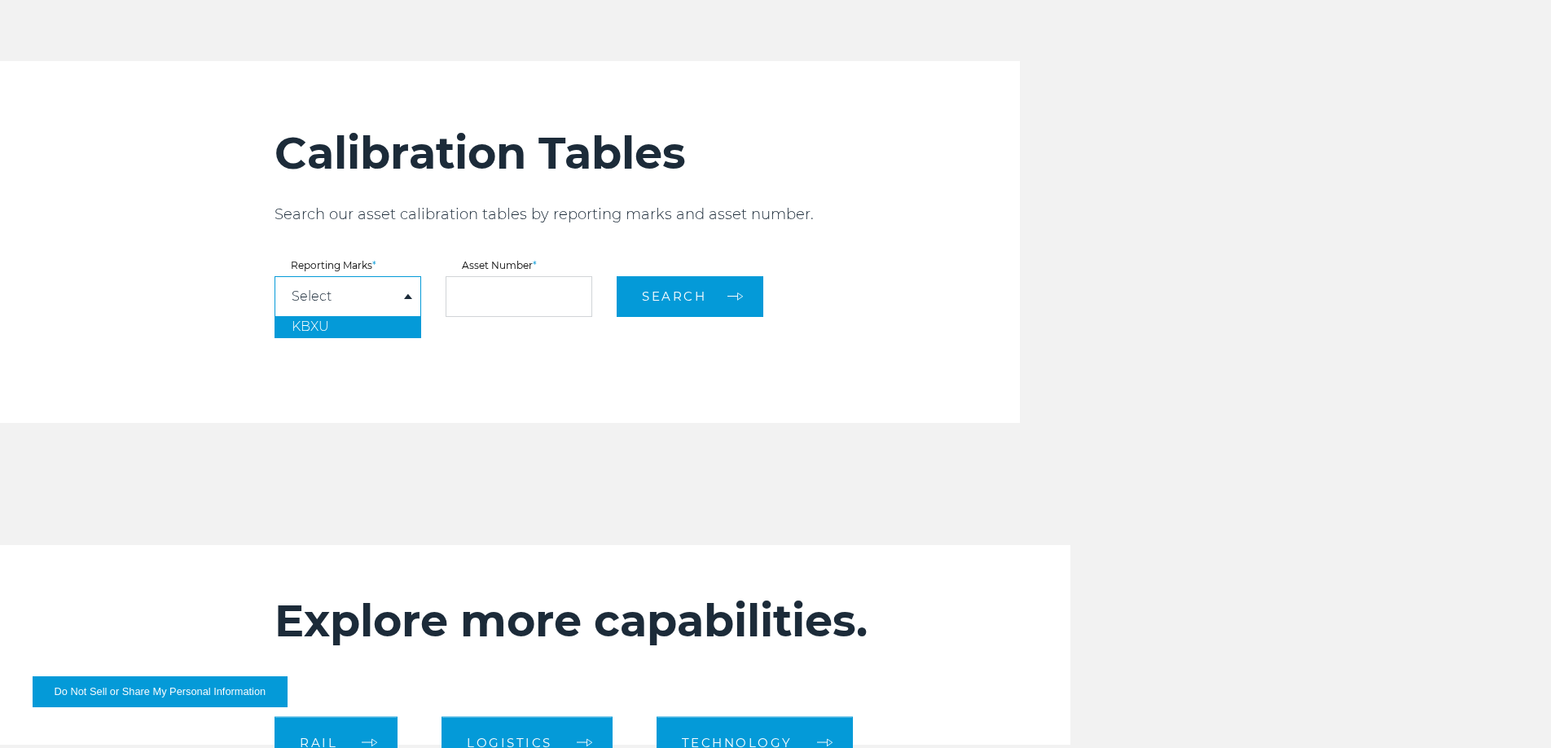
click at [329, 332] on link "KBXU" at bounding box center [347, 326] width 145 height 21
select select "****"
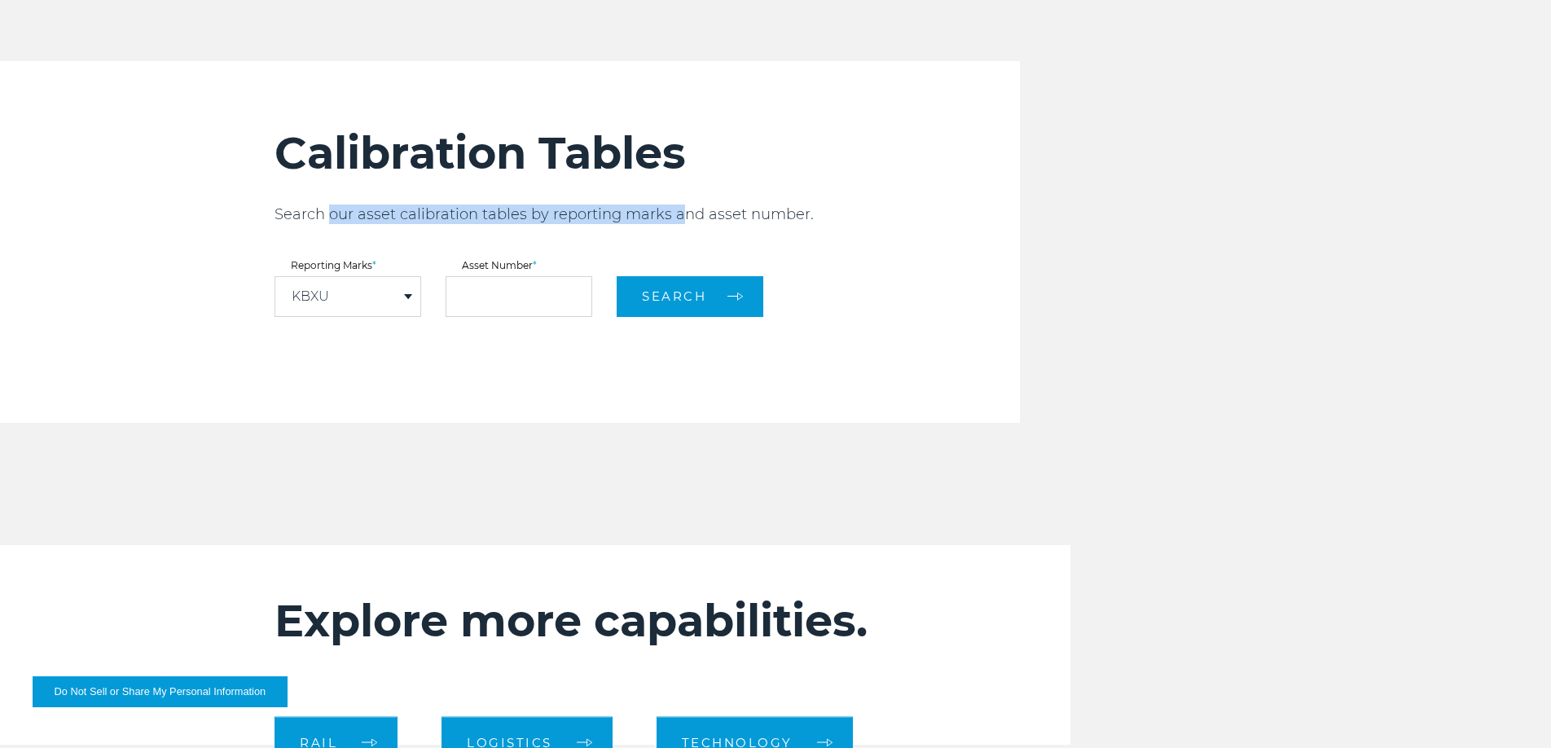
drag, startPoint x: 330, startPoint y: 215, endPoint x: 680, endPoint y: 216, distance: 350.4
click at [680, 216] on p "Search our asset calibration tables by reporting marks and asset number." at bounding box center [648, 215] width 746 height 20
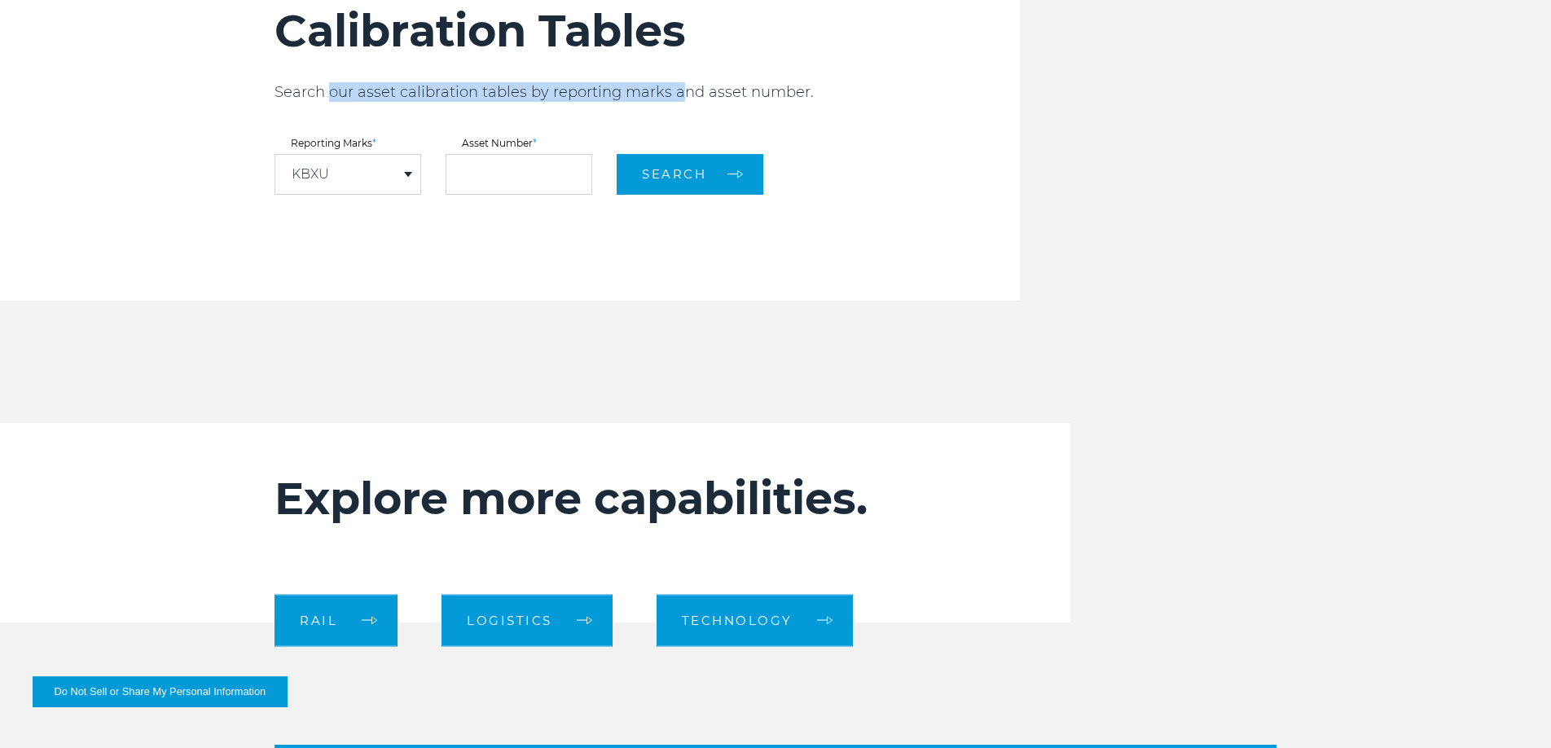
scroll to position [2712, 0]
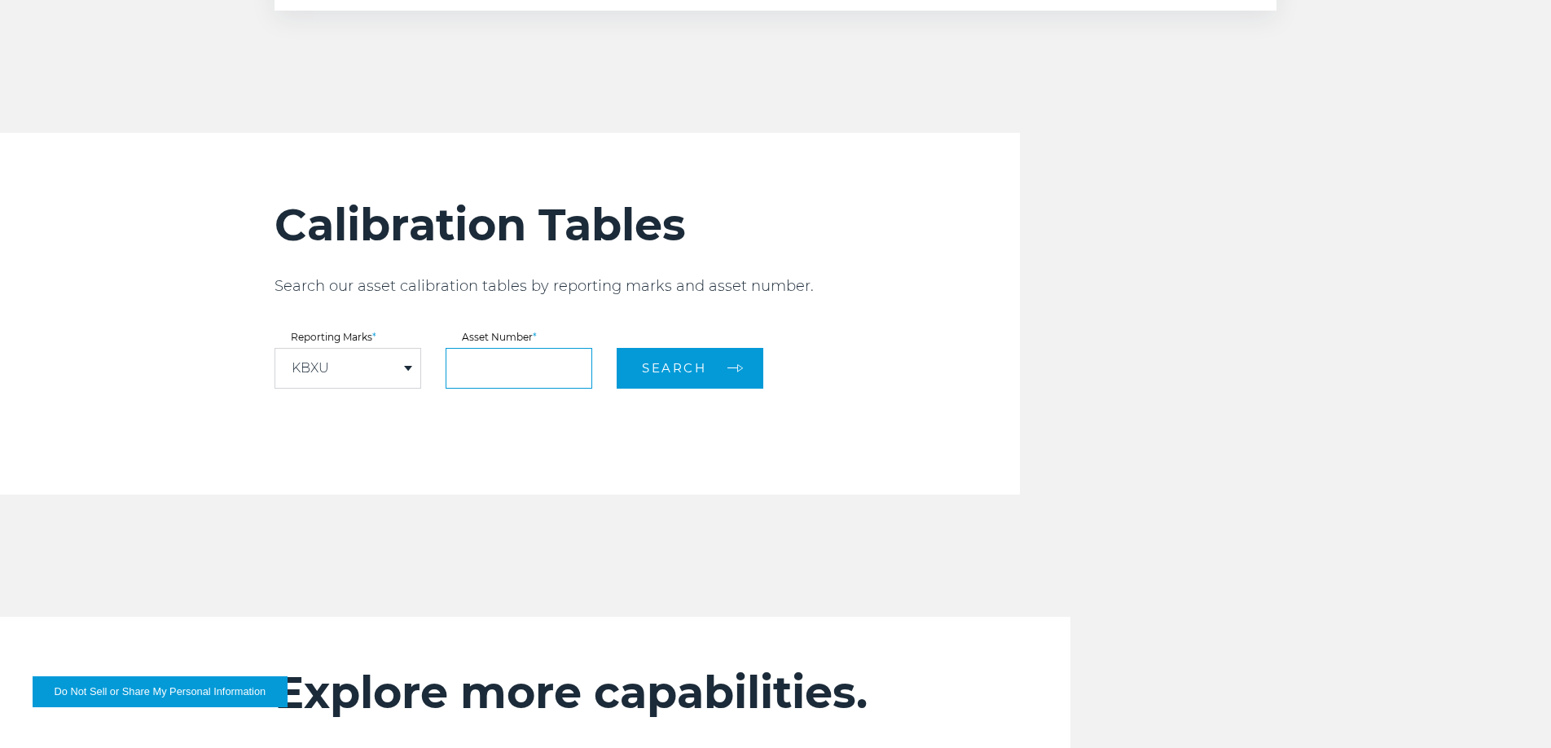
click at [480, 364] on input "text" at bounding box center [519, 368] width 147 height 41
click at [336, 376] on div "KBXU" at bounding box center [347, 368] width 145 height 39
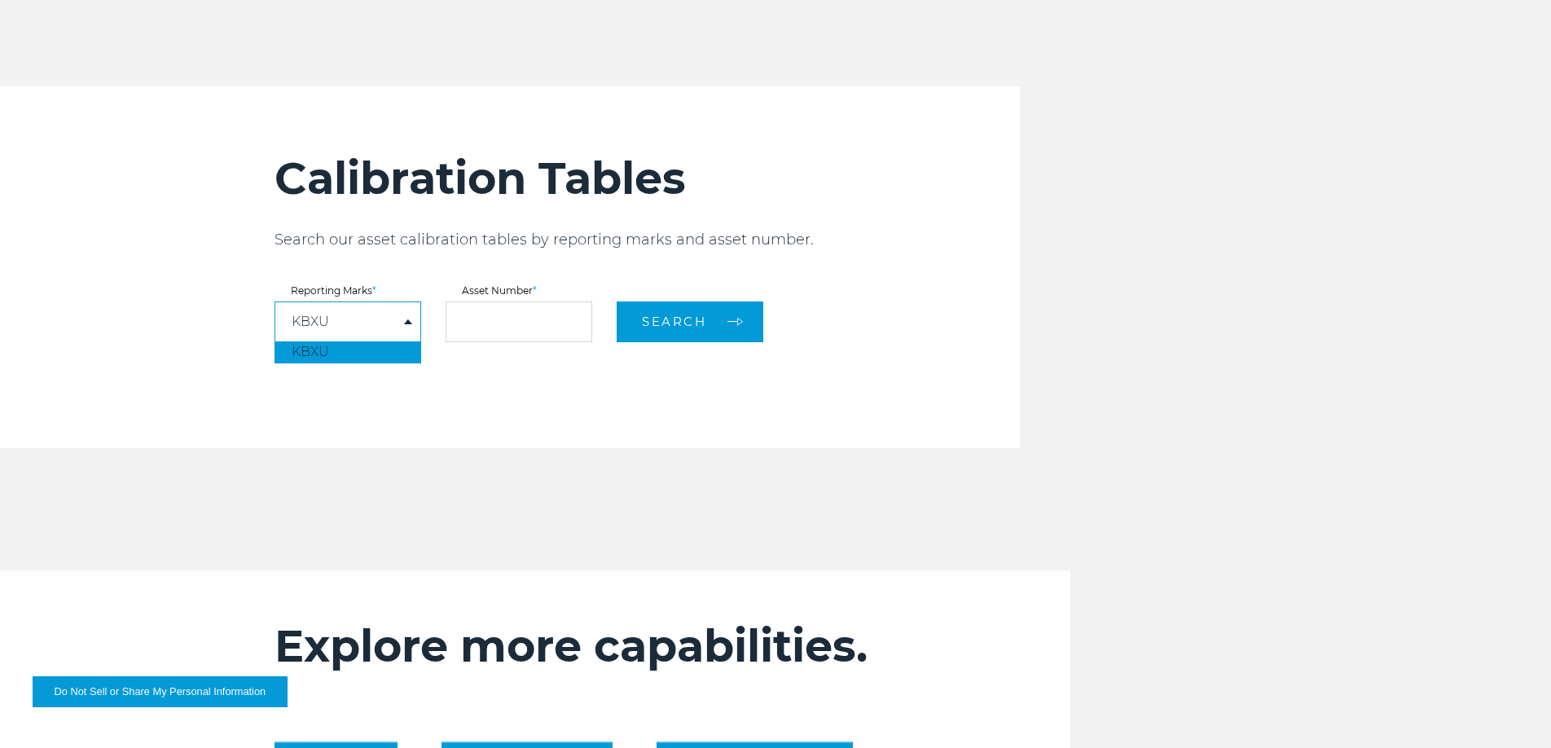
scroll to position [2765, 0]
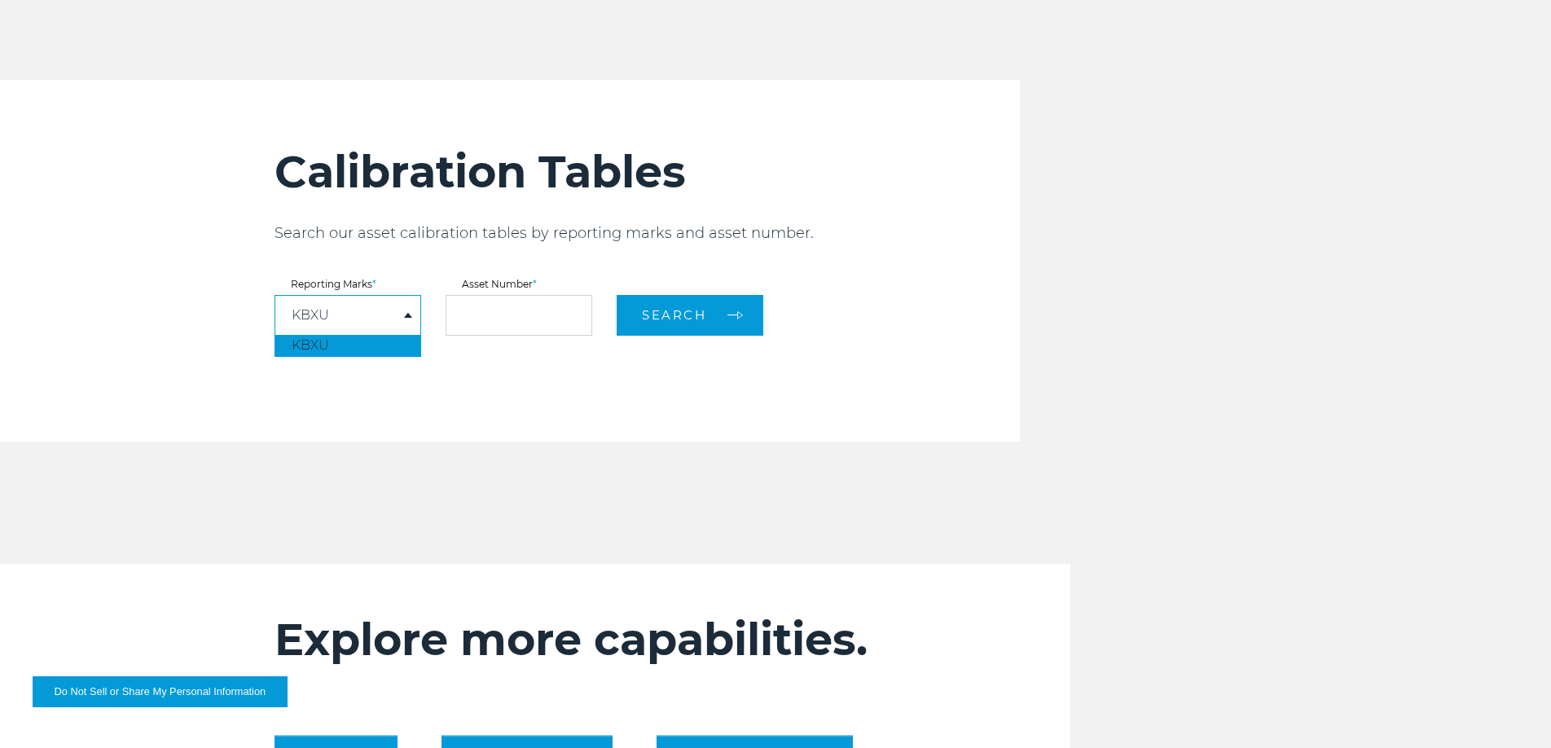
click at [609, 308] on form "Reporting Marks * KBXU KBXU **** Asset Number * Search" at bounding box center [648, 307] width 746 height 56
click at [491, 313] on input "text" at bounding box center [519, 315] width 147 height 41
click at [529, 287] on label "Asset Number *" at bounding box center [519, 284] width 147 height 10
click at [534, 310] on input "text" at bounding box center [519, 315] width 147 height 41
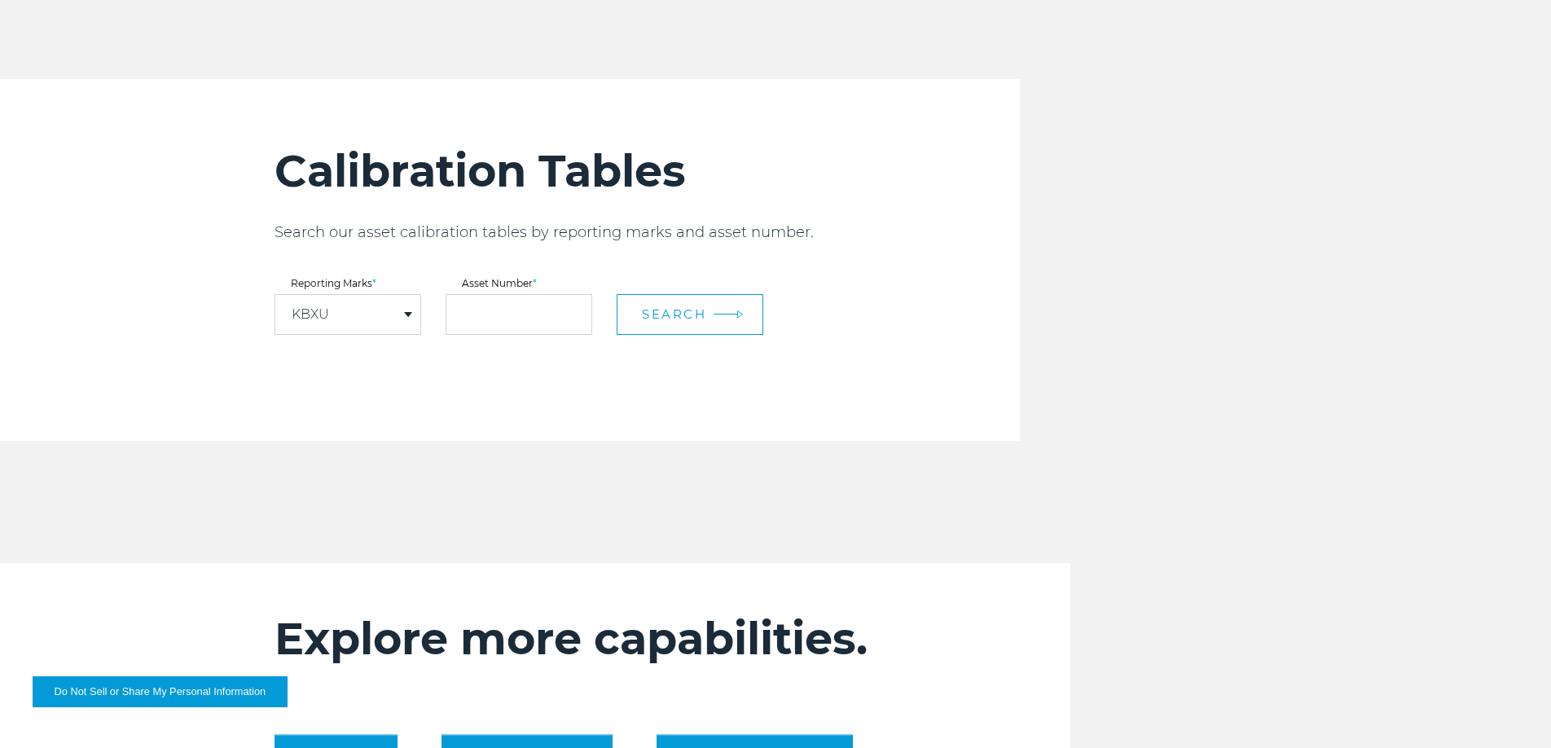
click at [696, 308] on span "Search" at bounding box center [674, 313] width 64 height 15
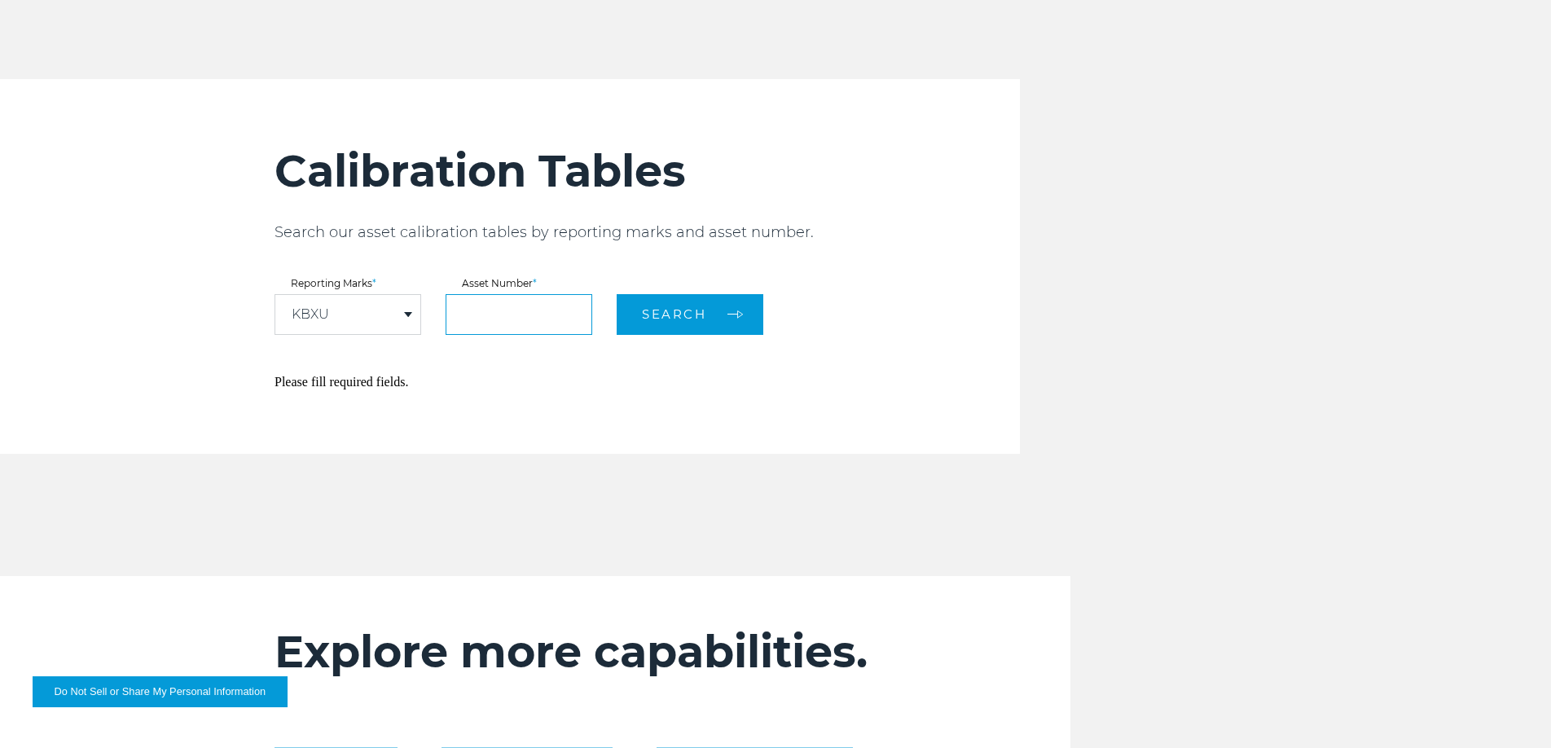
click at [558, 323] on input "text" at bounding box center [519, 314] width 147 height 41
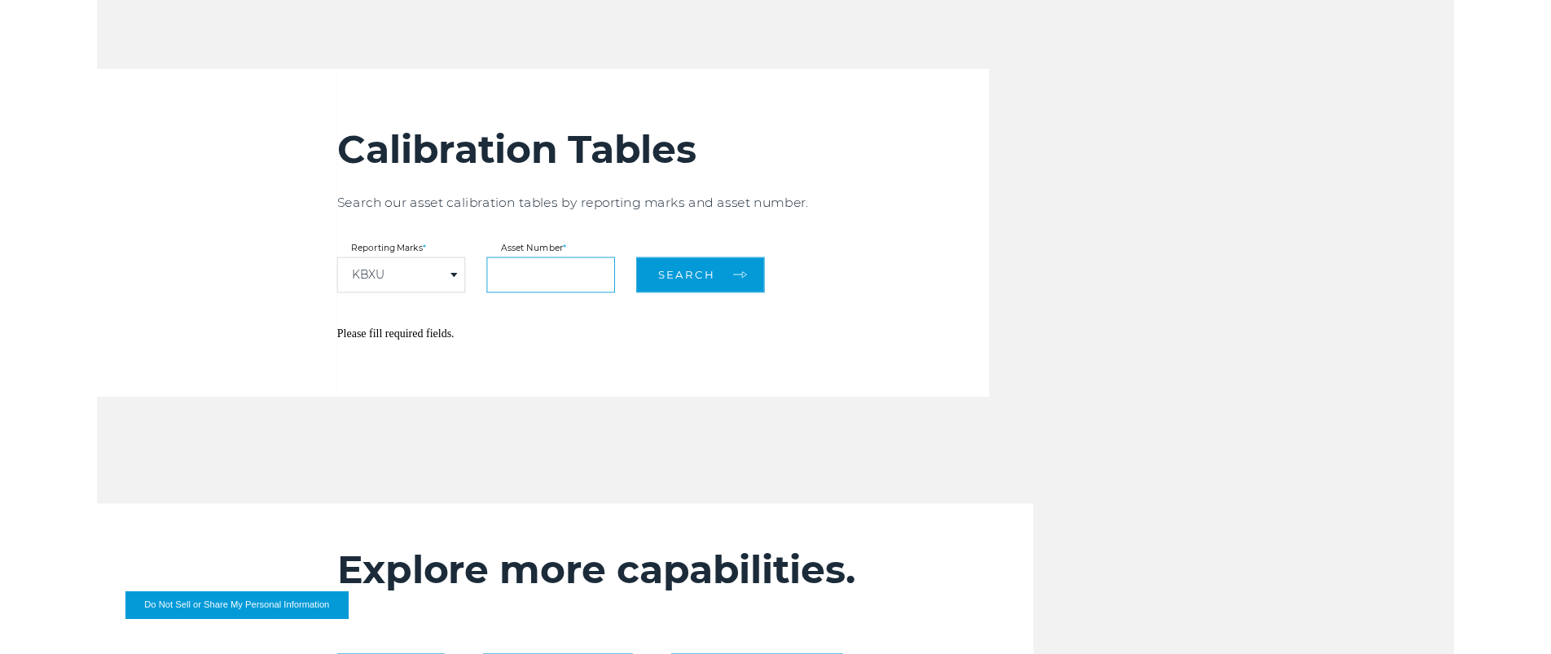
scroll to position [2699, 0]
